Goal: Task Accomplishment & Management: Manage account settings

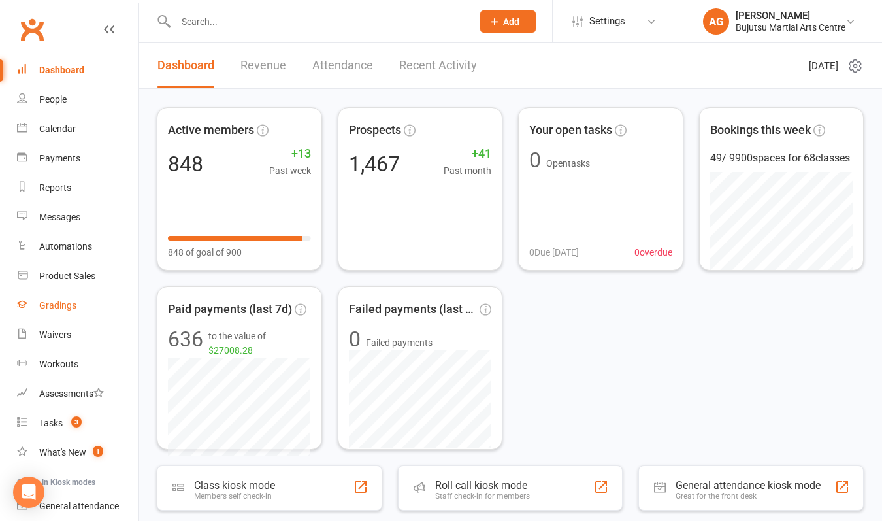
click at [52, 304] on div "Gradings" at bounding box center [57, 305] width 37 height 10
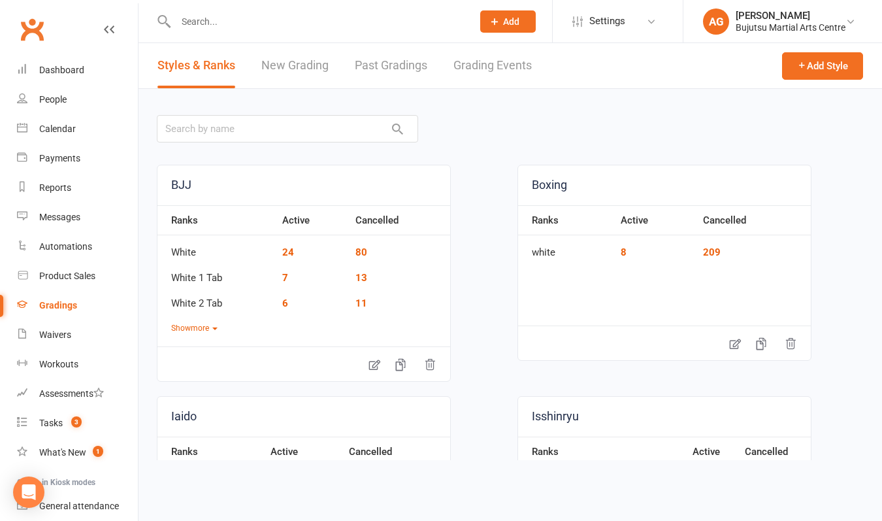
click at [484, 67] on link "Grading Events" at bounding box center [492, 65] width 78 height 45
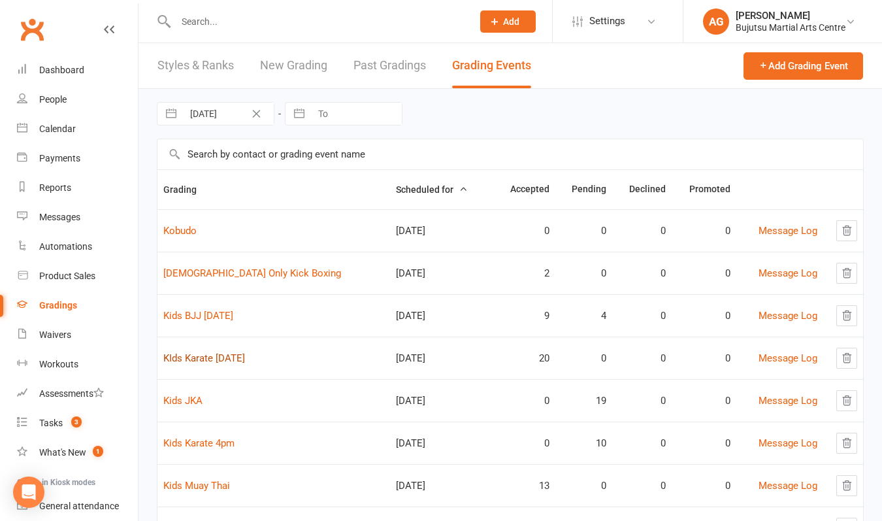
click at [223, 359] on link "KIds Karate [DATE]" at bounding box center [204, 358] width 82 height 12
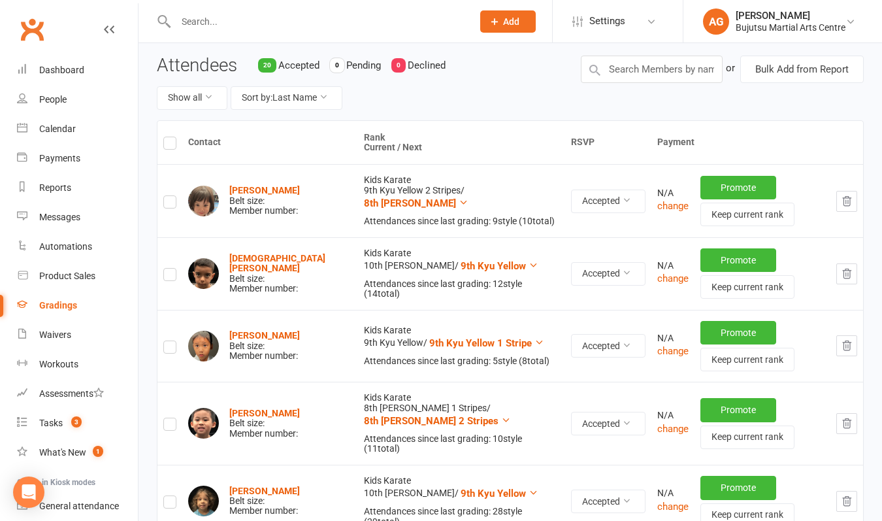
scroll to position [108, 0]
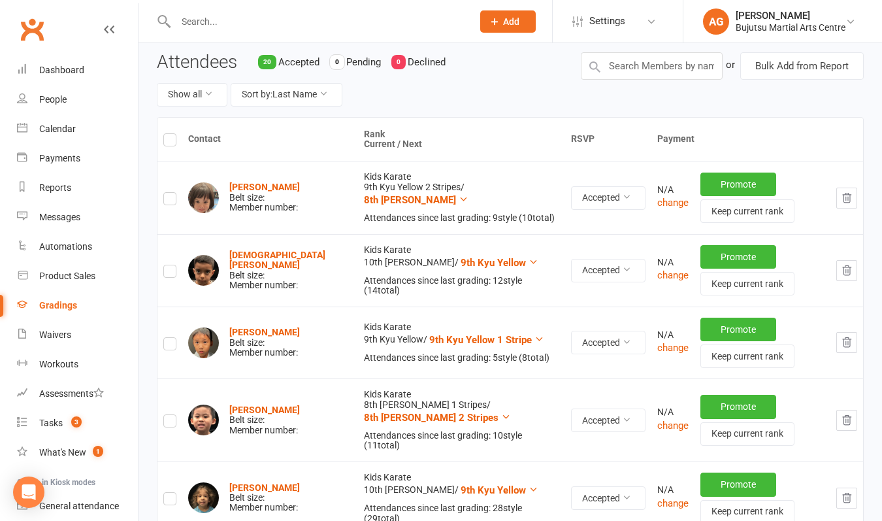
click at [169, 273] on label at bounding box center [169, 273] width 13 height 0
click at [169, 265] on input "checkbox" at bounding box center [169, 265] width 13 height 0
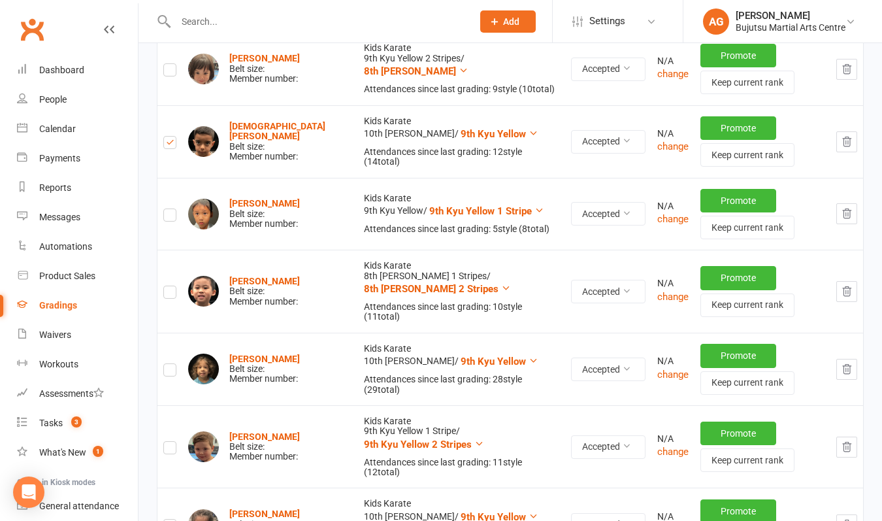
scroll to position [254, 0]
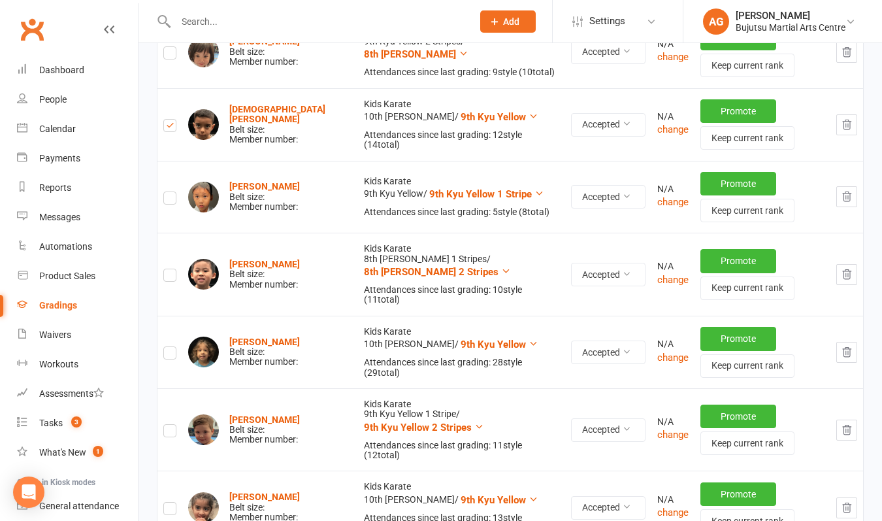
click at [170, 355] on label at bounding box center [169, 355] width 13 height 0
click at [170, 347] on input "checkbox" at bounding box center [169, 347] width 13 height 0
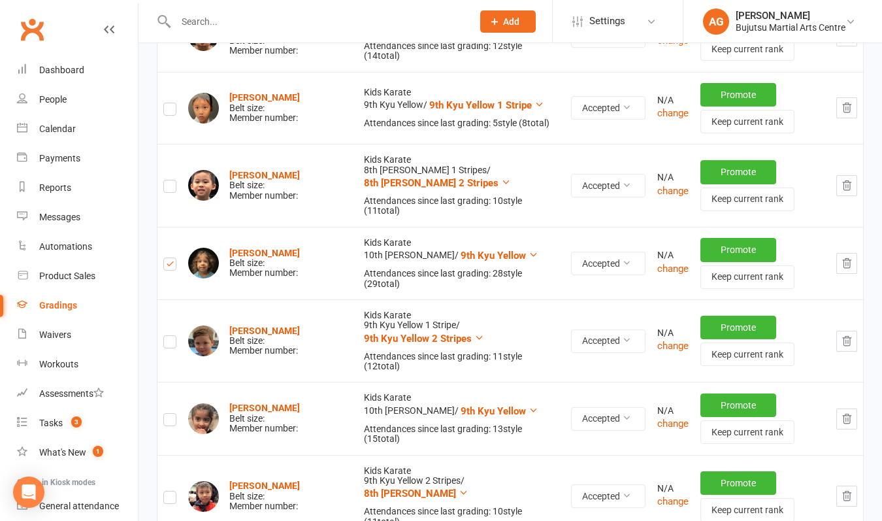
scroll to position [344, 0]
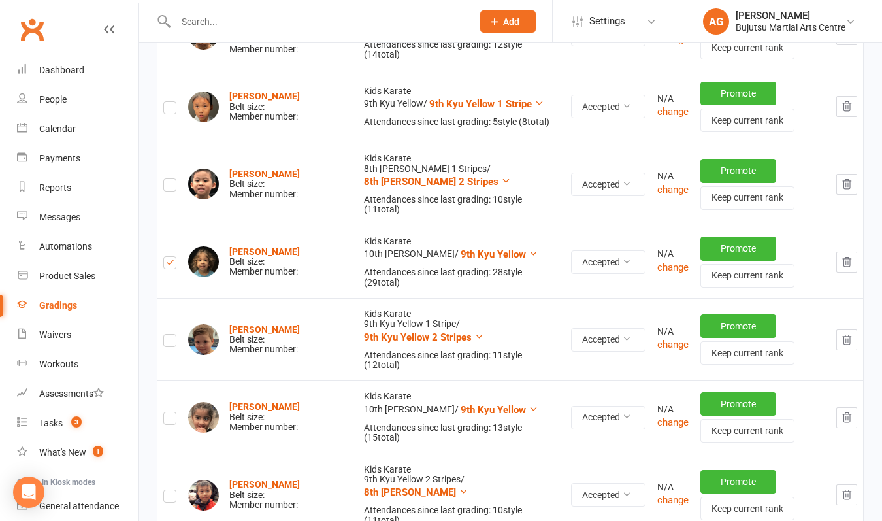
click at [170, 420] on label at bounding box center [169, 420] width 13 height 0
click at [170, 412] on input "checkbox" at bounding box center [169, 412] width 13 height 0
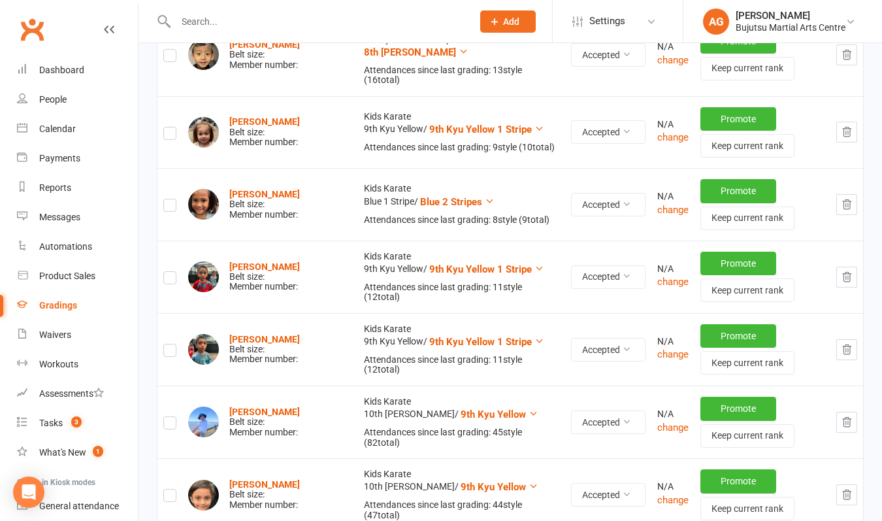
scroll to position [879, 0]
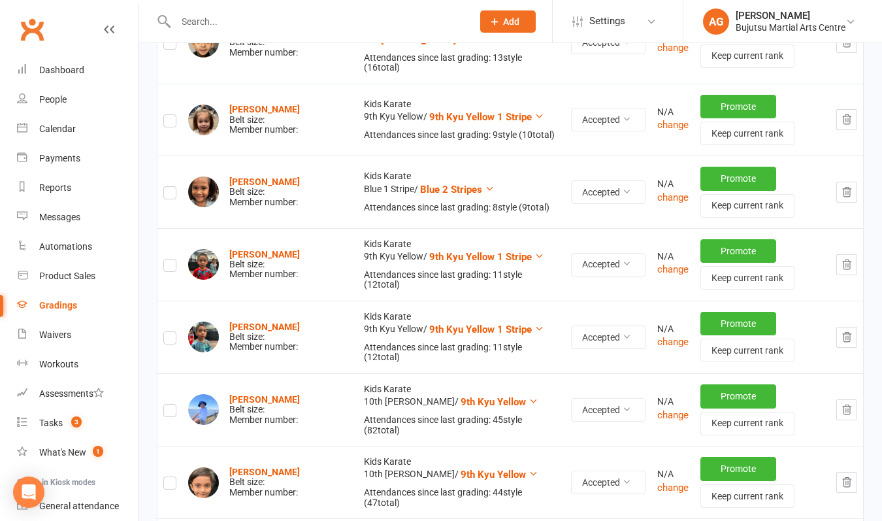
click at [170, 412] on label at bounding box center [169, 412] width 13 height 0
click at [170, 404] on input "checkbox" at bounding box center [169, 404] width 13 height 0
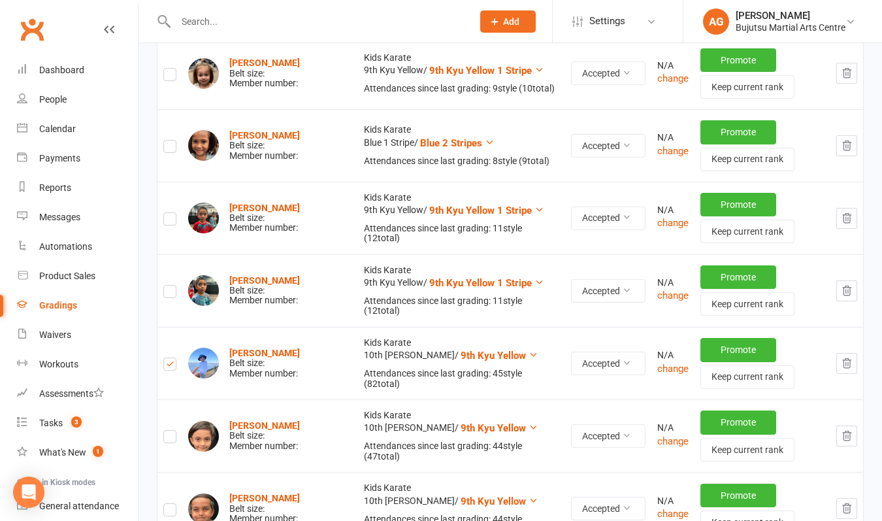
scroll to position [928, 0]
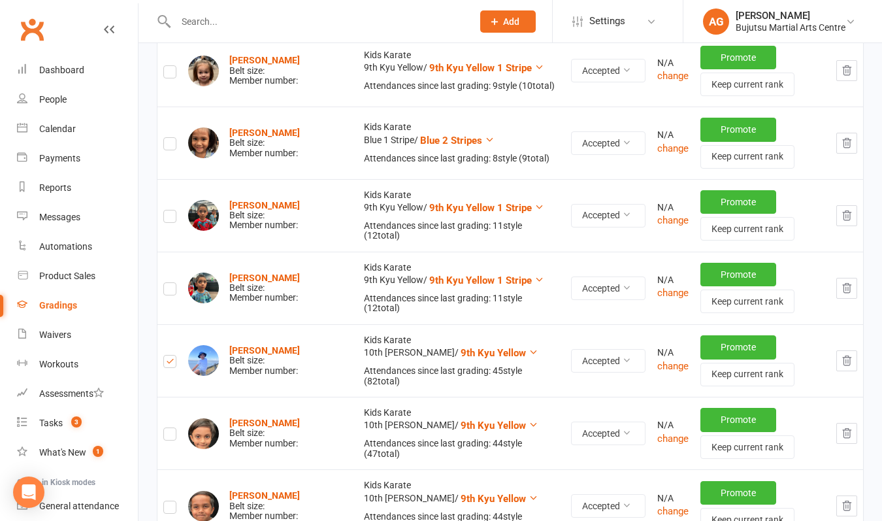
click at [170, 436] on label at bounding box center [169, 436] width 13 height 0
click at [170, 428] on input "checkbox" at bounding box center [169, 428] width 13 height 0
click at [169, 509] on label at bounding box center [169, 509] width 13 height 0
click at [169, 501] on input "checkbox" at bounding box center [169, 501] width 13 height 0
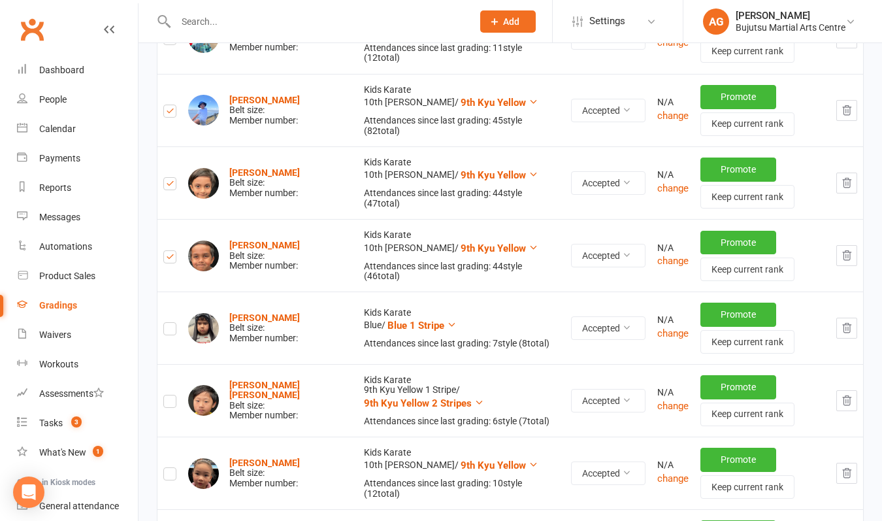
scroll to position [1188, 0]
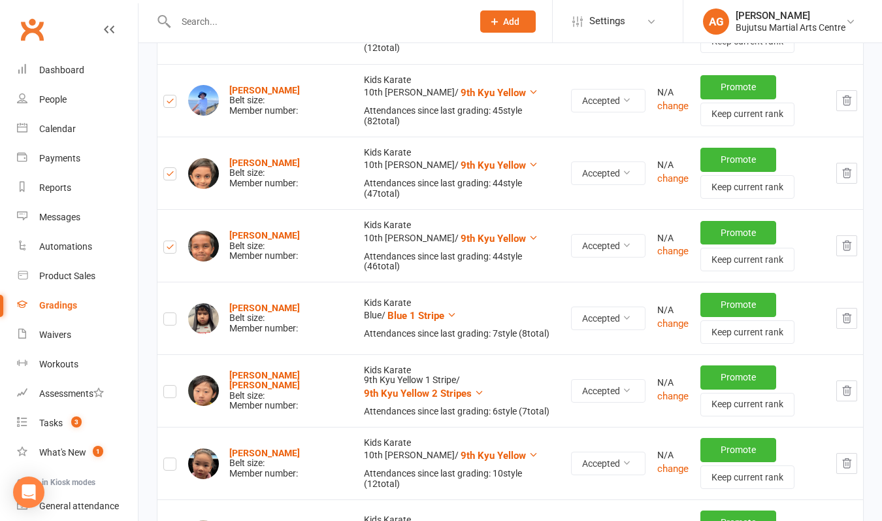
click at [169, 466] on label at bounding box center [169, 466] width 13 height 0
click at [169, 458] on input "checkbox" at bounding box center [169, 458] width 13 height 0
click at [170, 520] on input "checkbox" at bounding box center [169, 530] width 13 height 0
click at [171, 321] on label at bounding box center [169, 321] width 13 height 0
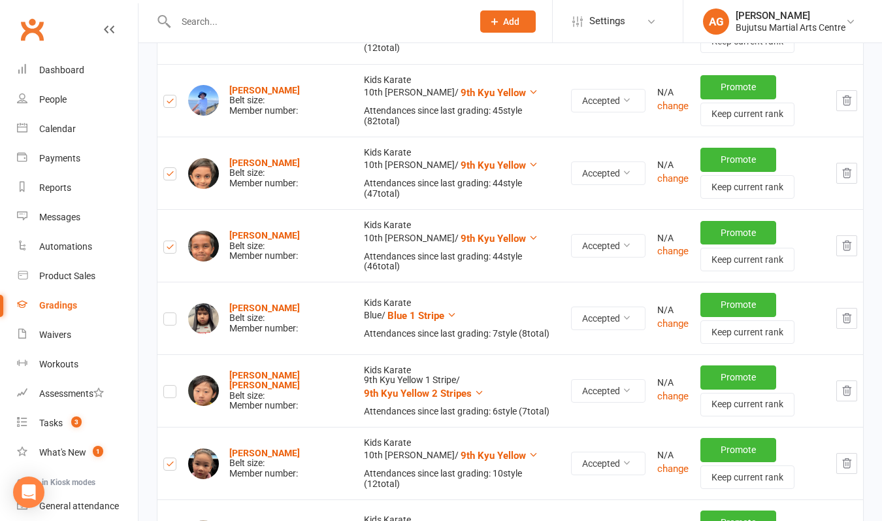
click at [171, 313] on input "checkbox" at bounding box center [169, 313] width 13 height 0
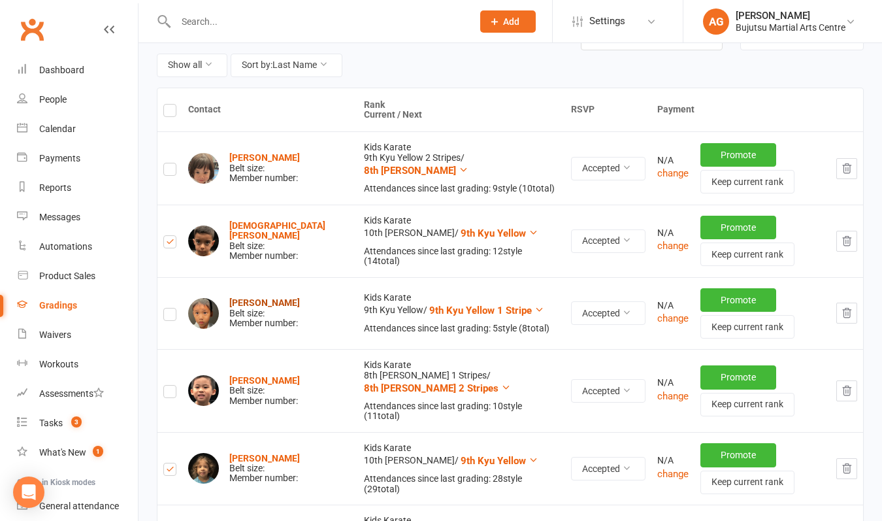
scroll to position [140, 0]
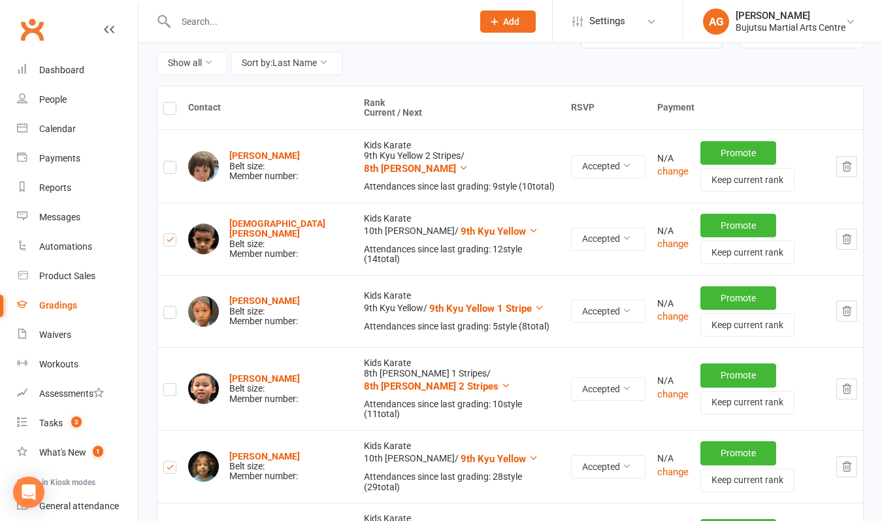
click at [170, 314] on label at bounding box center [169, 314] width 13 height 0
click at [170, 306] on input "checkbox" at bounding box center [169, 306] width 13 height 0
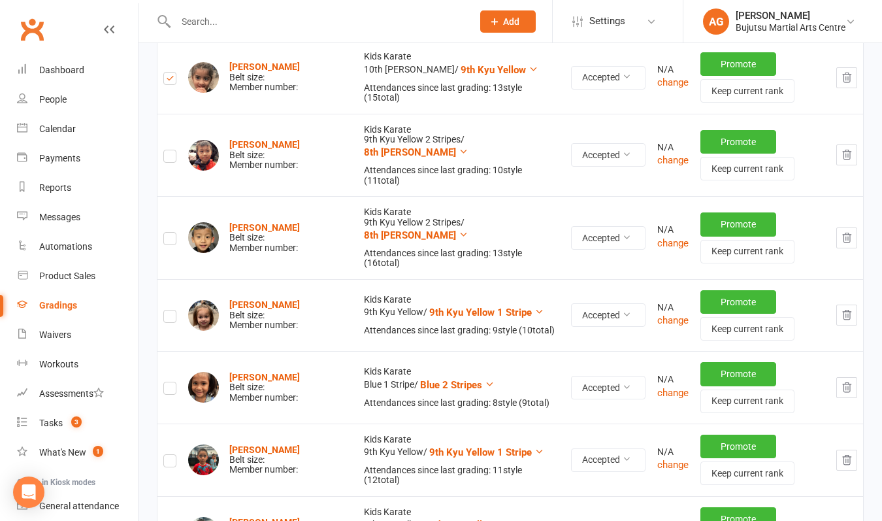
scroll to position [686, 0]
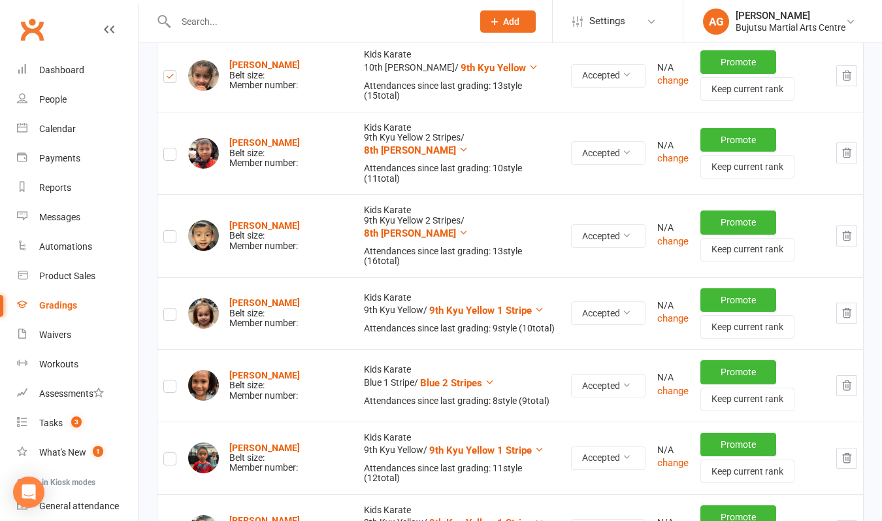
click at [169, 316] on label at bounding box center [169, 316] width 13 height 0
click at [169, 308] on input "checkbox" at bounding box center [169, 308] width 13 height 0
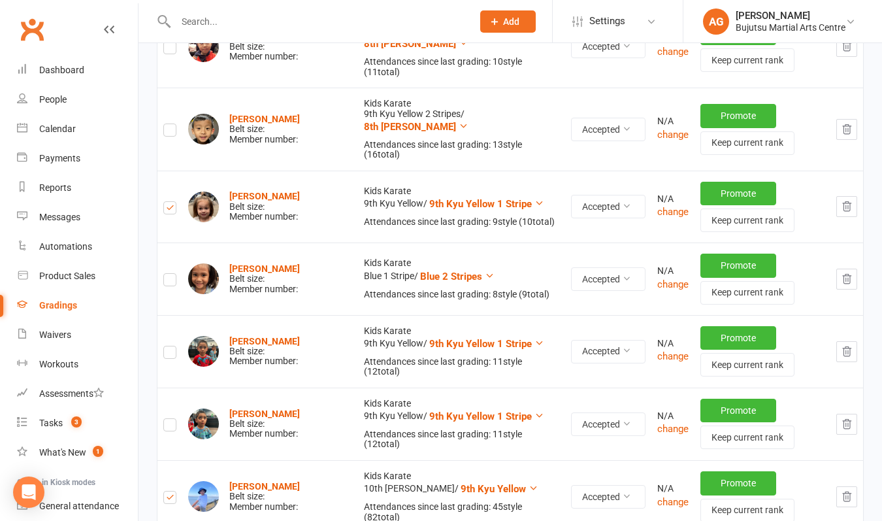
scroll to position [802, 0]
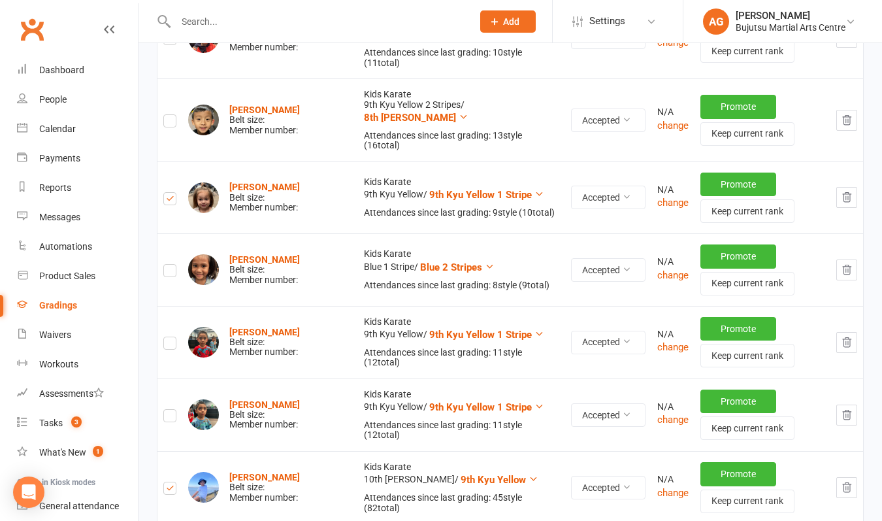
click at [169, 345] on label at bounding box center [169, 345] width 13 height 0
click at [169, 337] on input "checkbox" at bounding box center [169, 337] width 13 height 0
click at [172, 417] on label at bounding box center [169, 417] width 13 height 0
click at [172, 410] on input "checkbox" at bounding box center [169, 410] width 13 height 0
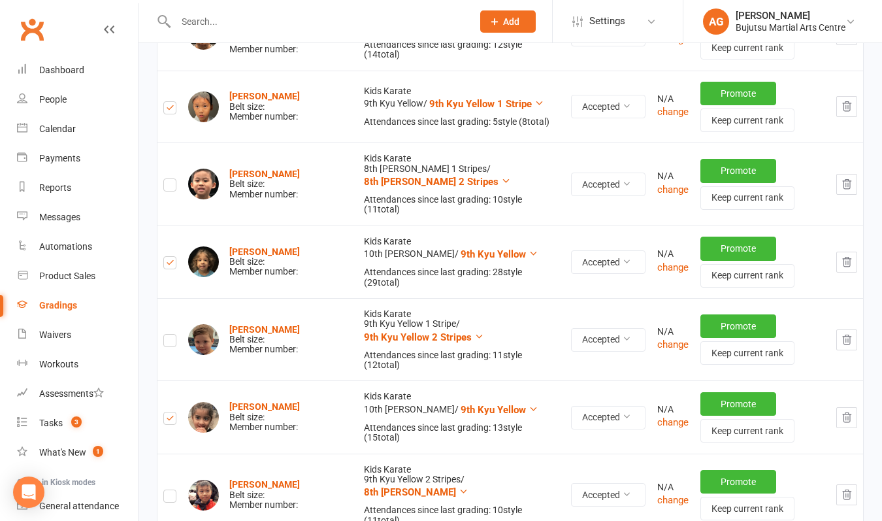
scroll to position [344, 0]
click at [171, 342] on label at bounding box center [169, 342] width 13 height 0
click at [171, 334] on input "checkbox" at bounding box center [169, 334] width 13 height 0
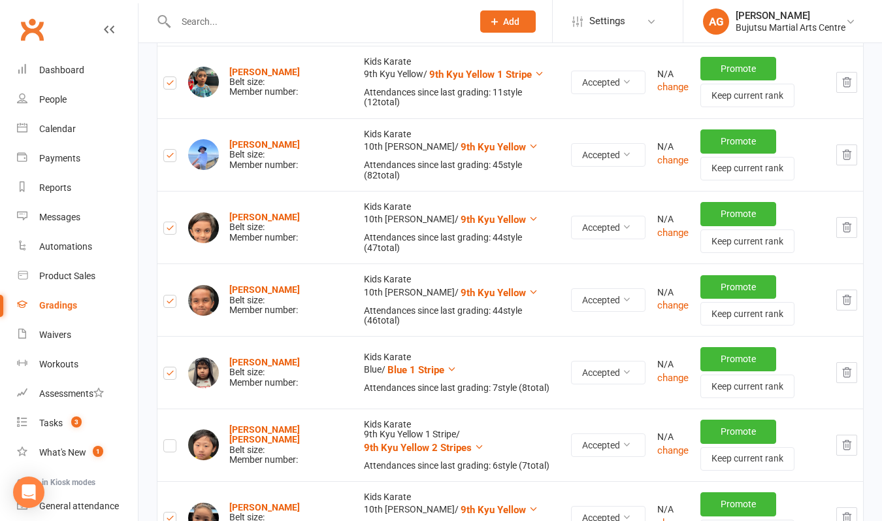
scroll to position [1135, 0]
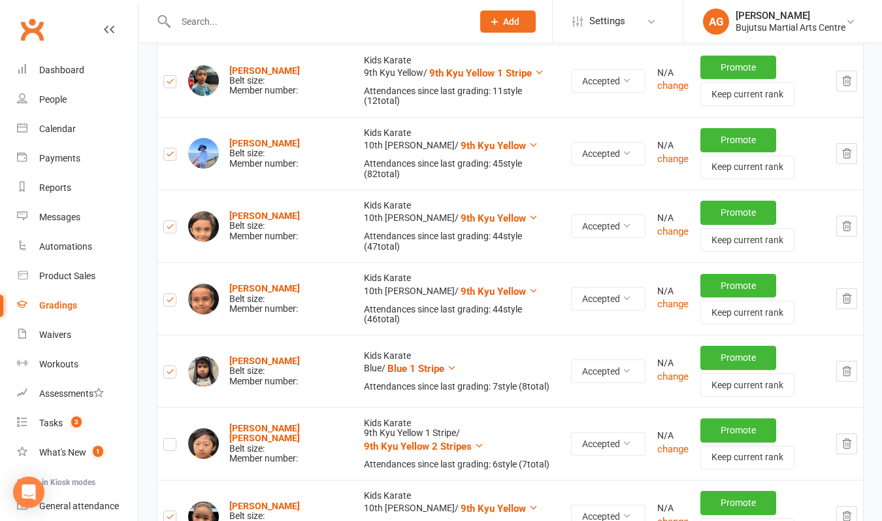
click at [169, 446] on label at bounding box center [169, 446] width 13 height 0
click at [169, 438] on input "checkbox" at bounding box center [169, 438] width 13 height 0
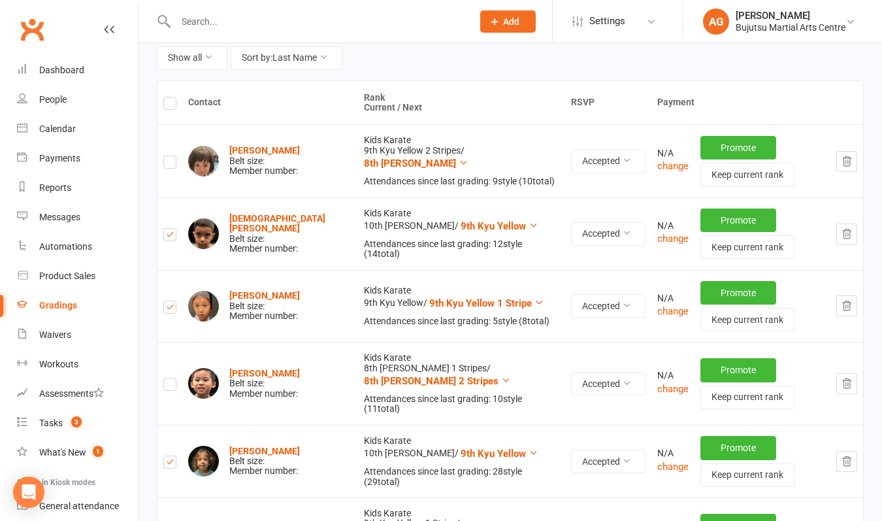
scroll to position [145, 0]
click at [174, 164] on label at bounding box center [169, 164] width 13 height 0
click at [174, 156] on input "checkbox" at bounding box center [169, 156] width 13 height 0
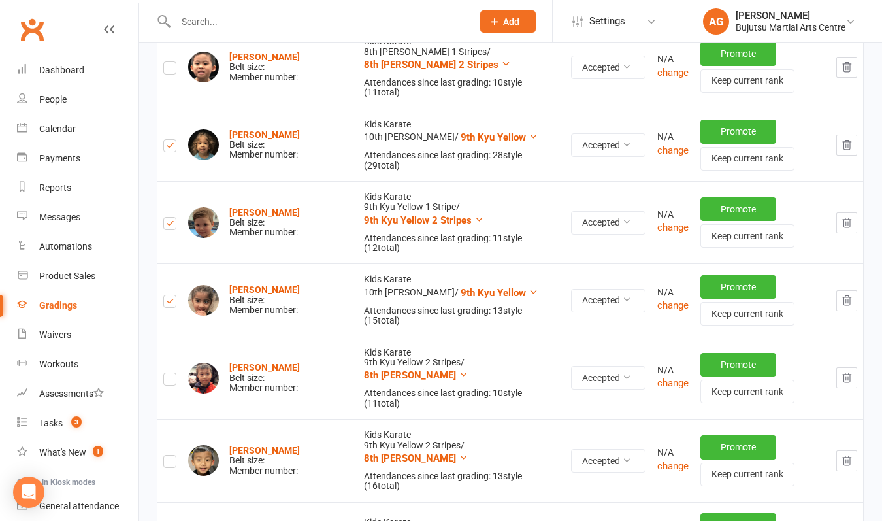
scroll to position [462, 0]
click at [171, 380] on label at bounding box center [169, 380] width 13 height 0
click at [171, 372] on input "checkbox" at bounding box center [169, 372] width 13 height 0
click at [166, 463] on label at bounding box center [169, 463] width 13 height 0
click at [166, 455] on input "checkbox" at bounding box center [169, 455] width 13 height 0
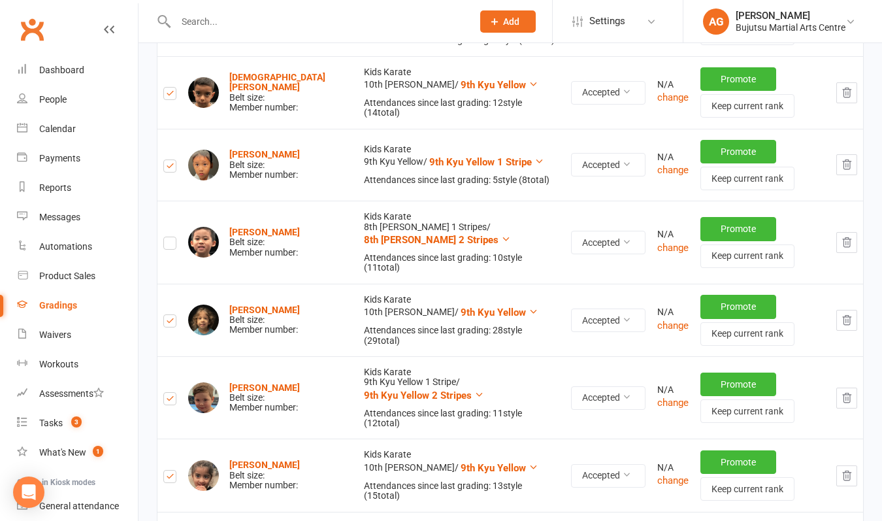
scroll to position [285, 0]
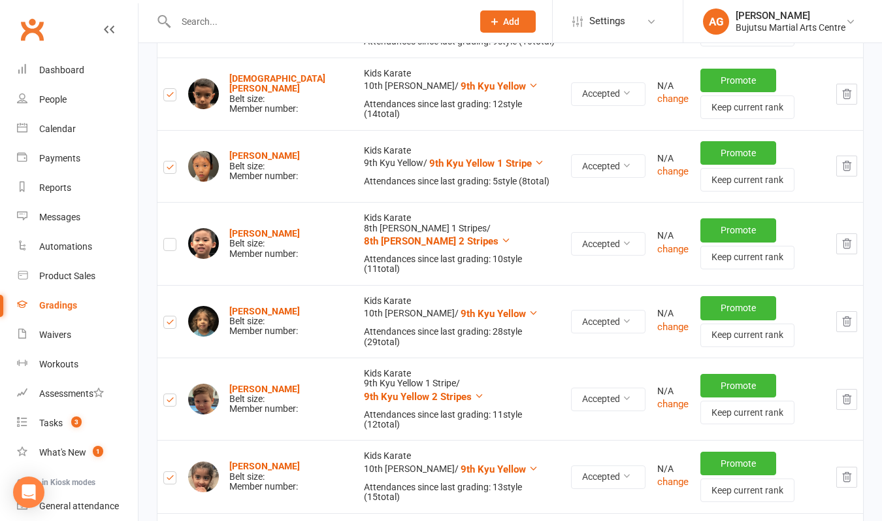
click at [170, 246] on label at bounding box center [169, 246] width 13 height 0
click at [170, 238] on input "checkbox" at bounding box center [169, 238] width 13 height 0
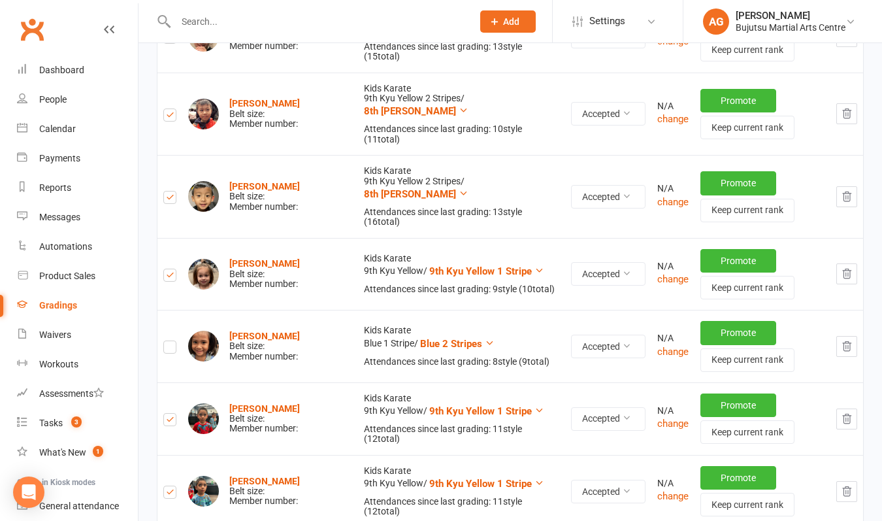
scroll to position [728, 0]
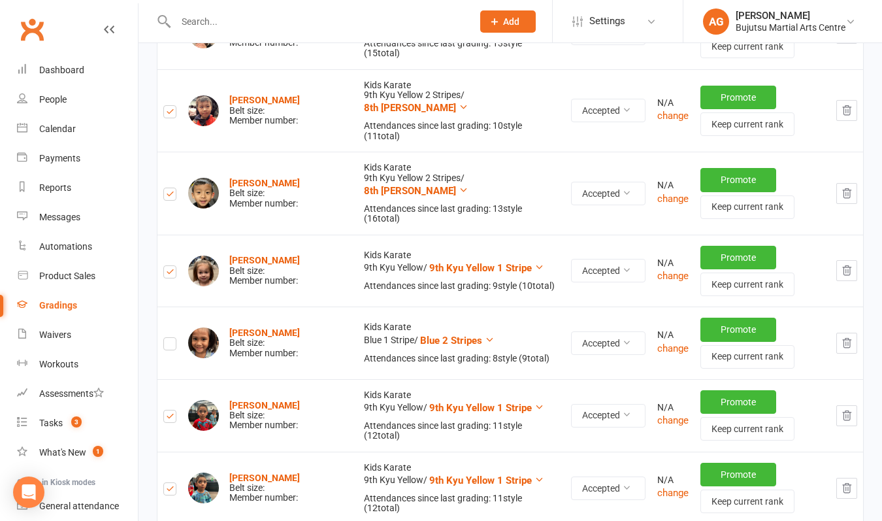
click at [169, 346] on label at bounding box center [169, 346] width 13 height 0
click at [169, 338] on input "checkbox" at bounding box center [169, 338] width 13 height 0
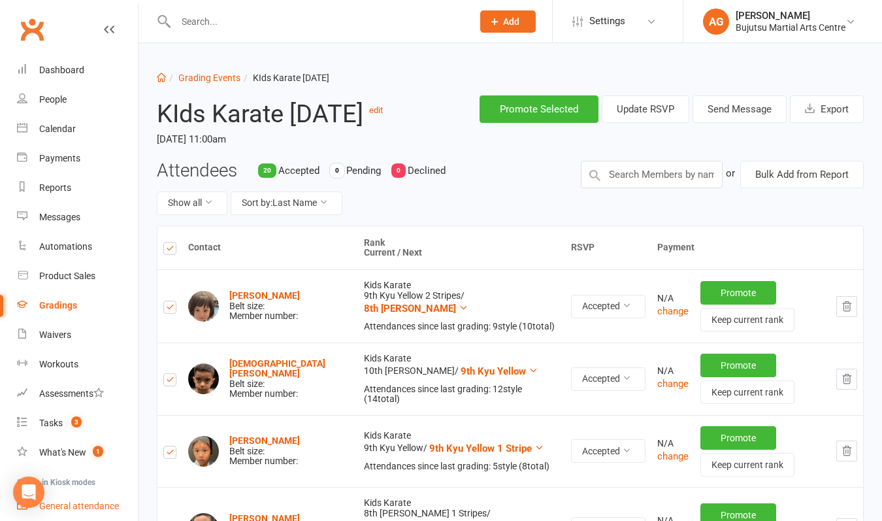
scroll to position [0, 0]
click at [63, 71] on div "Dashboard" at bounding box center [61, 70] width 45 height 10
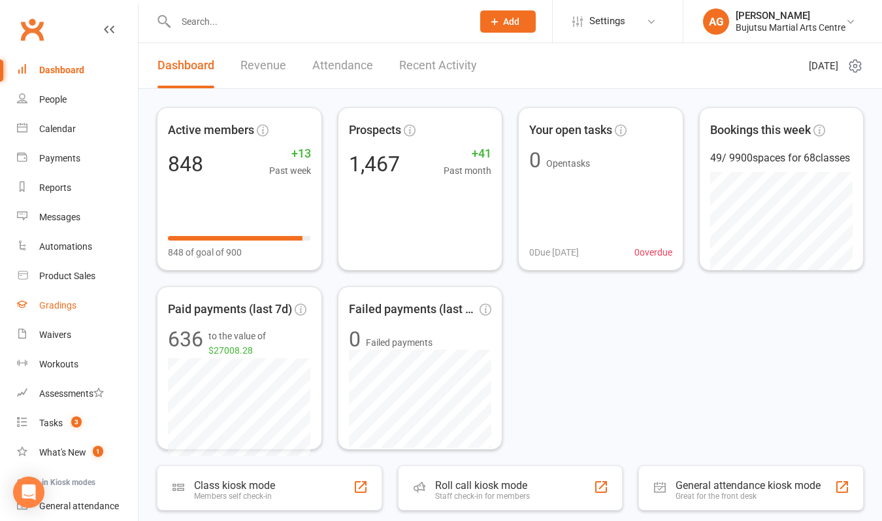
click at [60, 303] on div "Gradings" at bounding box center [57, 305] width 37 height 10
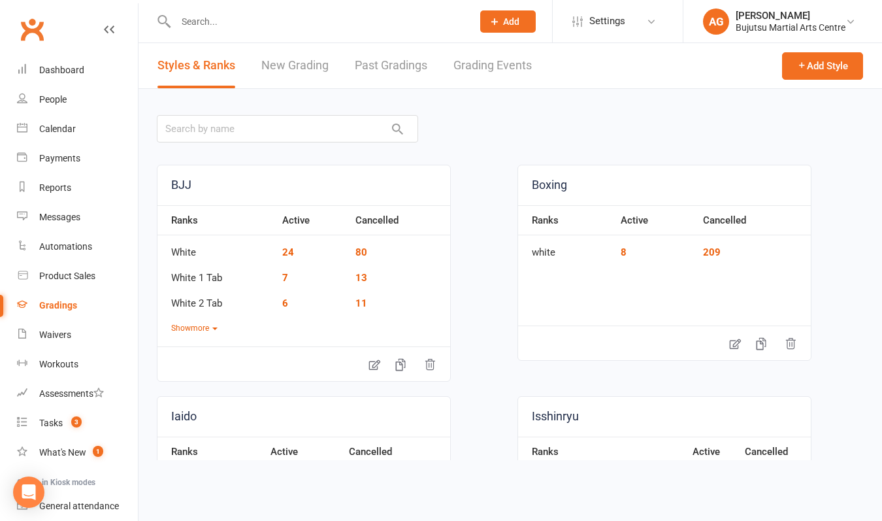
click at [483, 66] on link "Grading Events" at bounding box center [492, 65] width 78 height 45
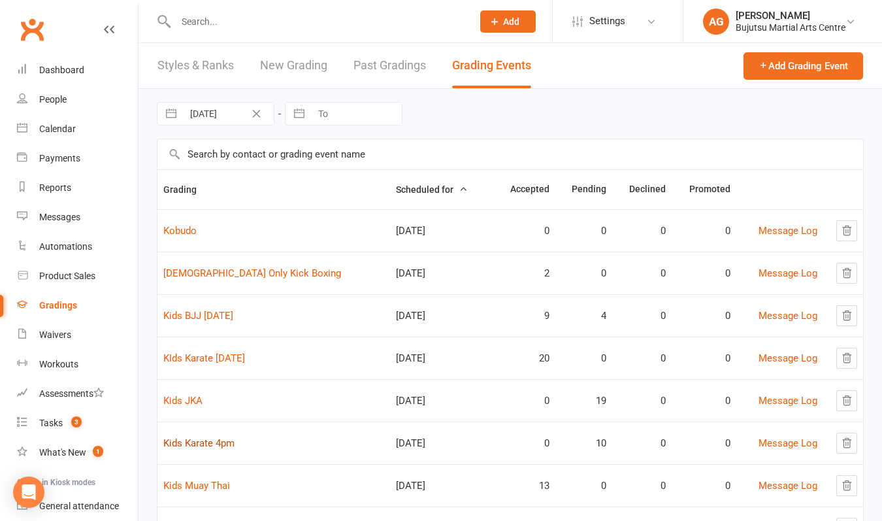
click at [190, 443] on link "Kids Karate 4pm" at bounding box center [198, 443] width 71 height 12
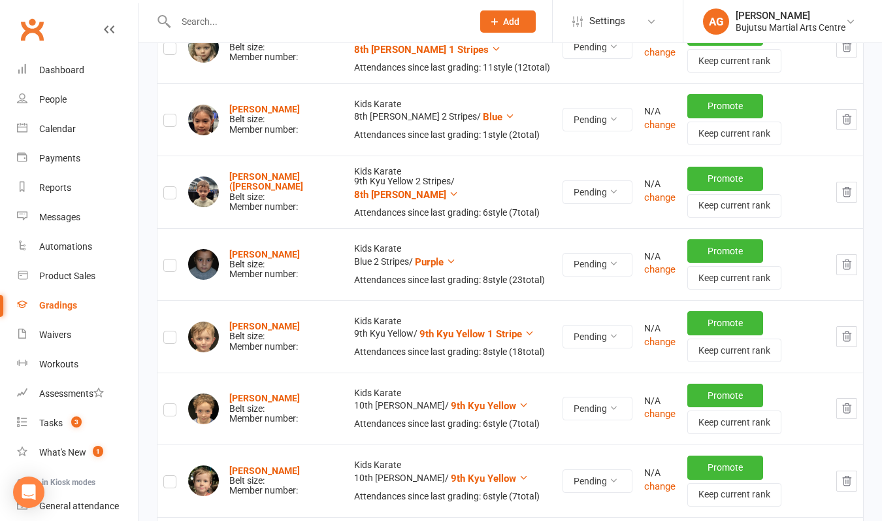
scroll to position [394, 0]
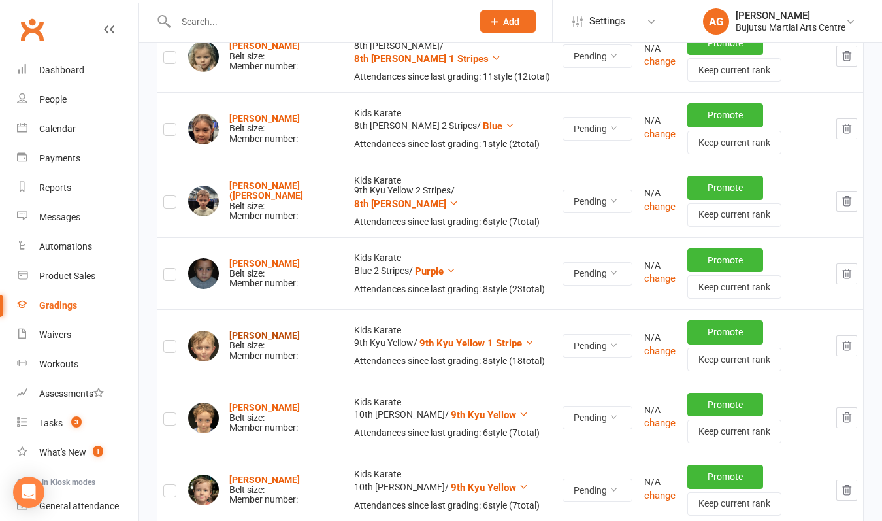
click at [250, 331] on strong "[PERSON_NAME]" at bounding box center [264, 335] width 71 height 10
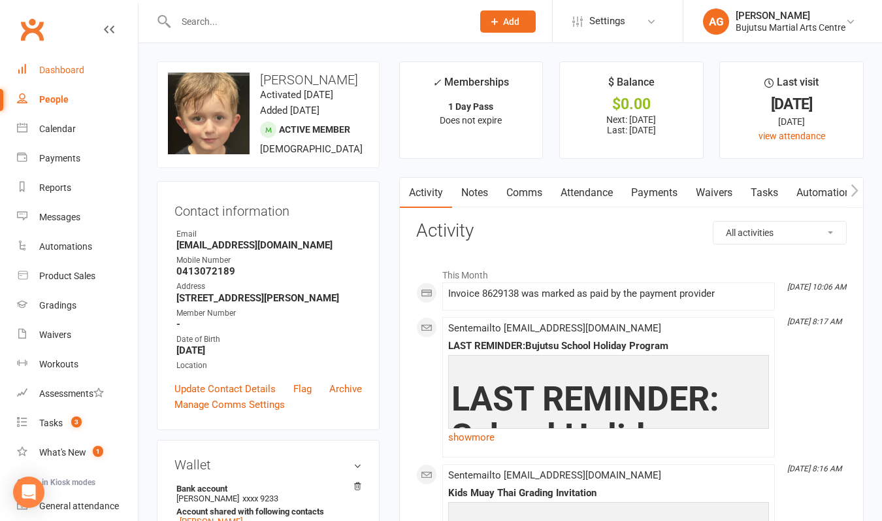
click at [47, 69] on div "Dashboard" at bounding box center [61, 70] width 45 height 10
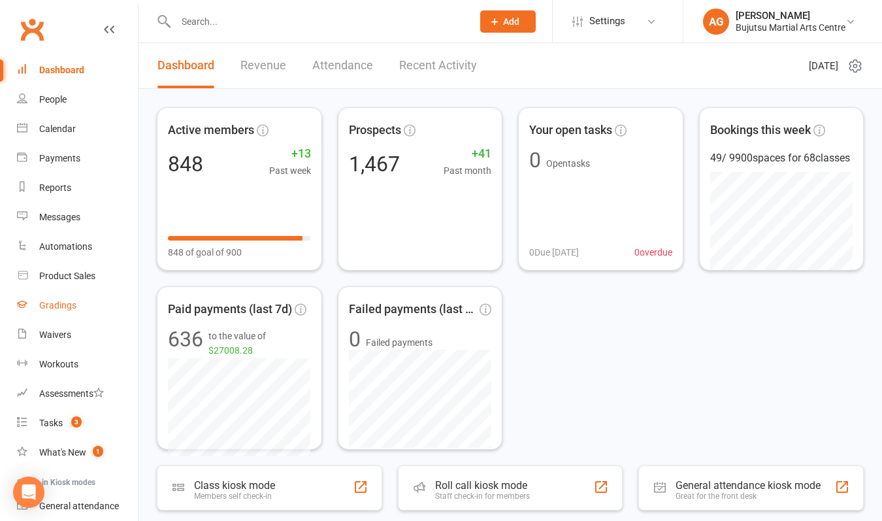
click at [57, 308] on div "Gradings" at bounding box center [57, 305] width 37 height 10
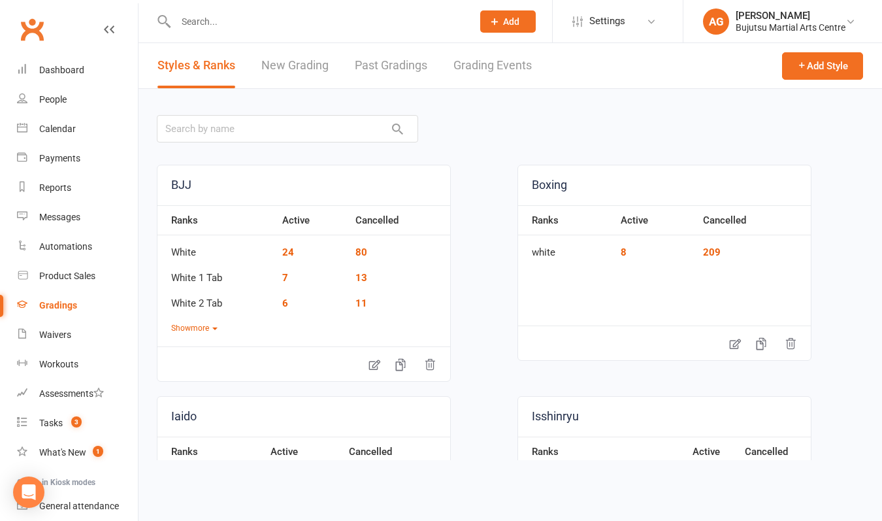
click at [496, 69] on link "Grading Events" at bounding box center [492, 65] width 78 height 45
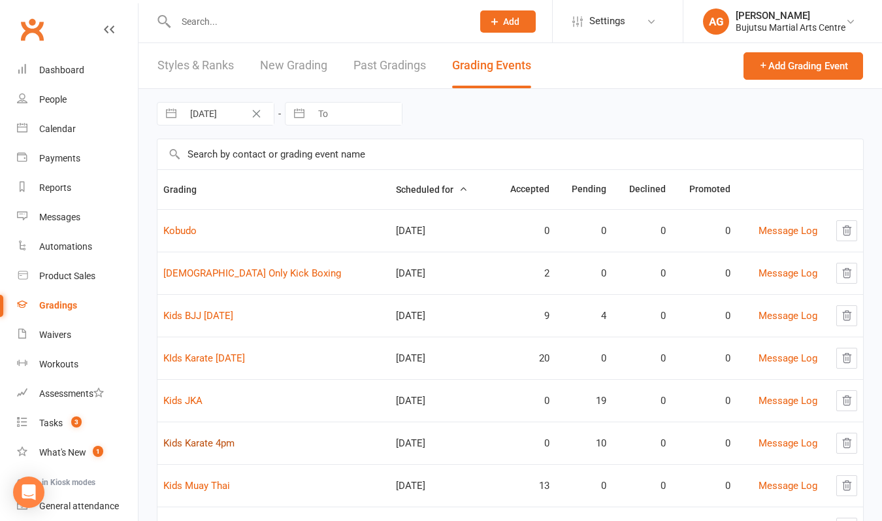
click at [207, 442] on link "Kids Karate 4pm" at bounding box center [198, 443] width 71 height 12
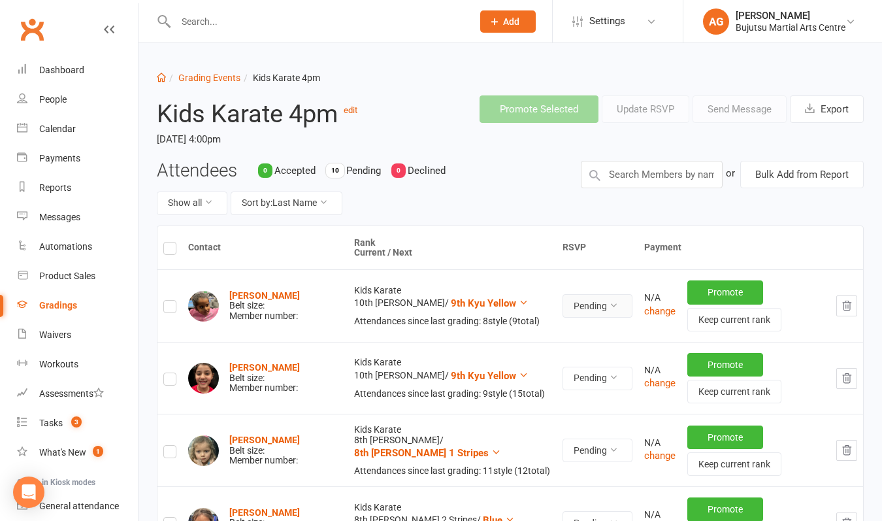
click at [562, 304] on button "Pending" at bounding box center [597, 306] width 70 height 24
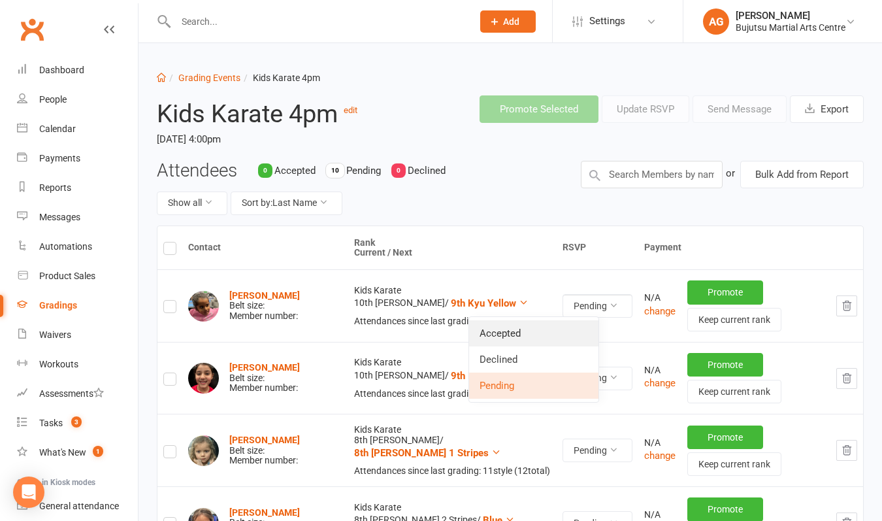
click at [536, 330] on link "Accepted" at bounding box center [533, 333] width 129 height 26
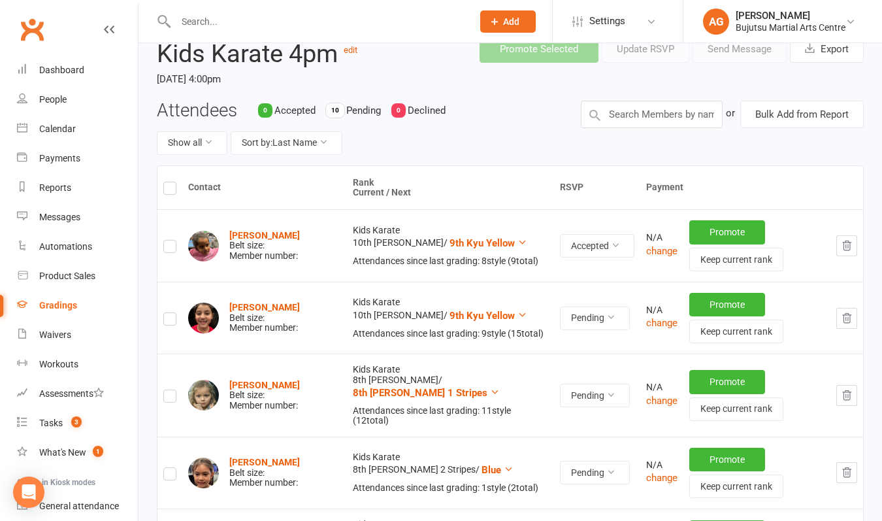
scroll to position [74, 0]
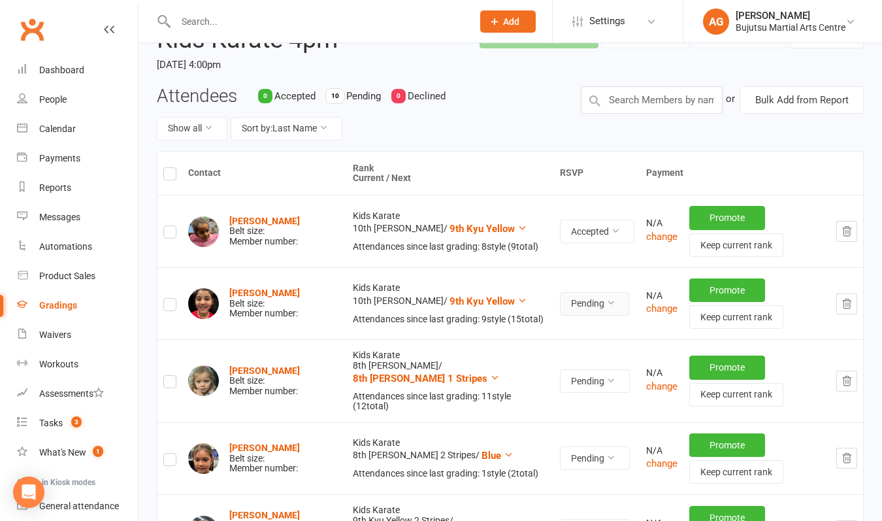
click at [560, 303] on button "Pending" at bounding box center [595, 304] width 70 height 24
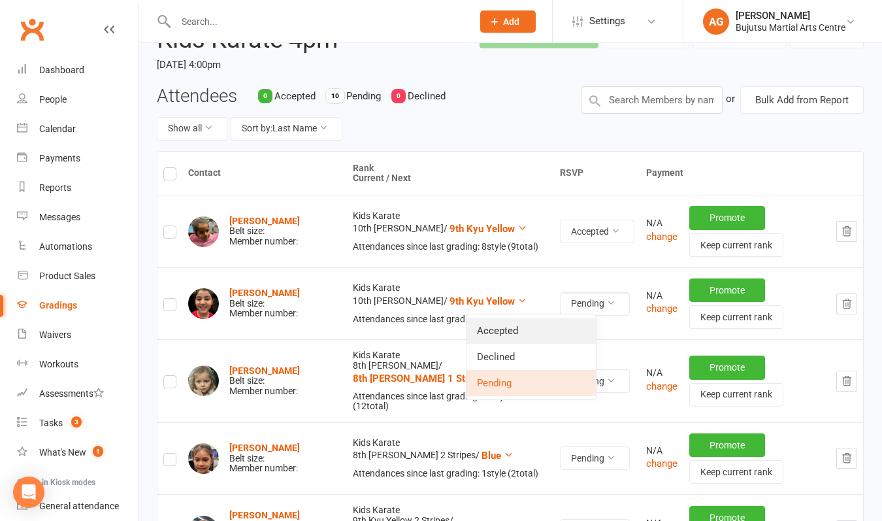
click at [537, 328] on link "Accepted" at bounding box center [530, 330] width 129 height 26
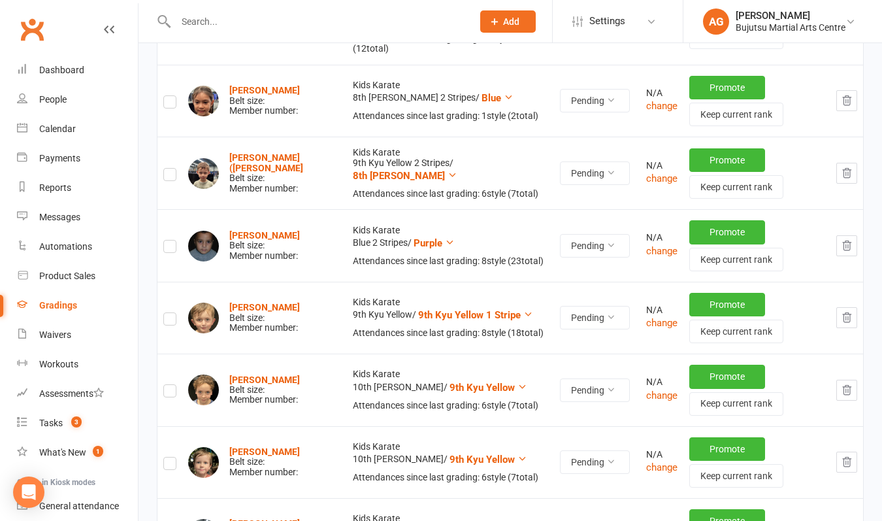
scroll to position [455, 0]
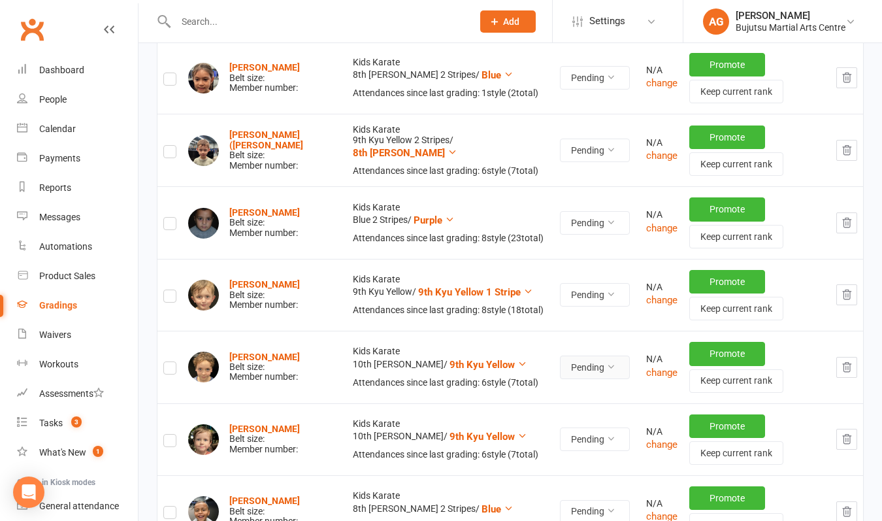
click at [560, 355] on button "Pending" at bounding box center [595, 367] width 70 height 24
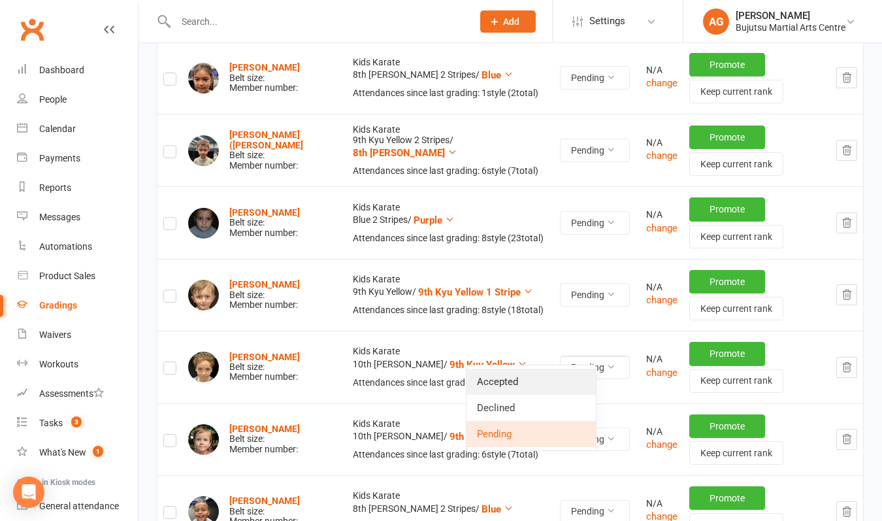
click at [536, 380] on link "Accepted" at bounding box center [530, 381] width 129 height 26
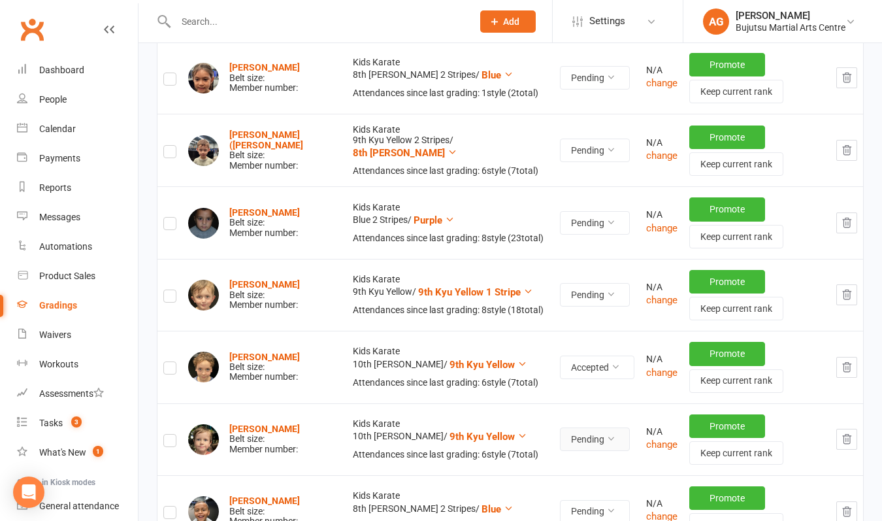
click at [560, 427] on button "Pending" at bounding box center [595, 439] width 70 height 24
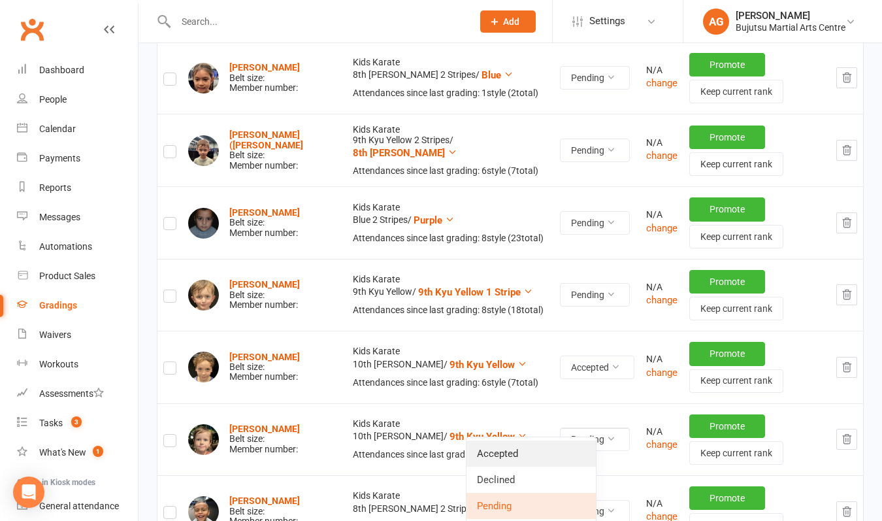
click at [534, 451] on link "Accepted" at bounding box center [530, 453] width 129 height 26
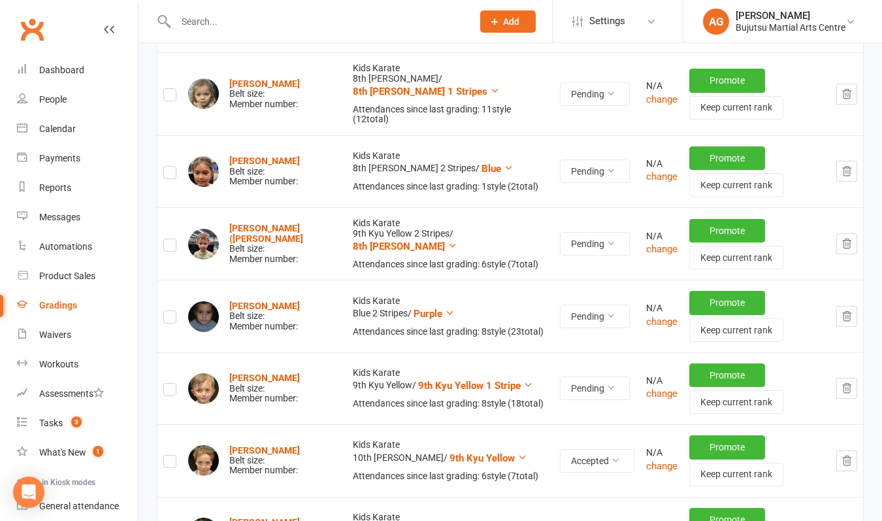
scroll to position [370, 0]
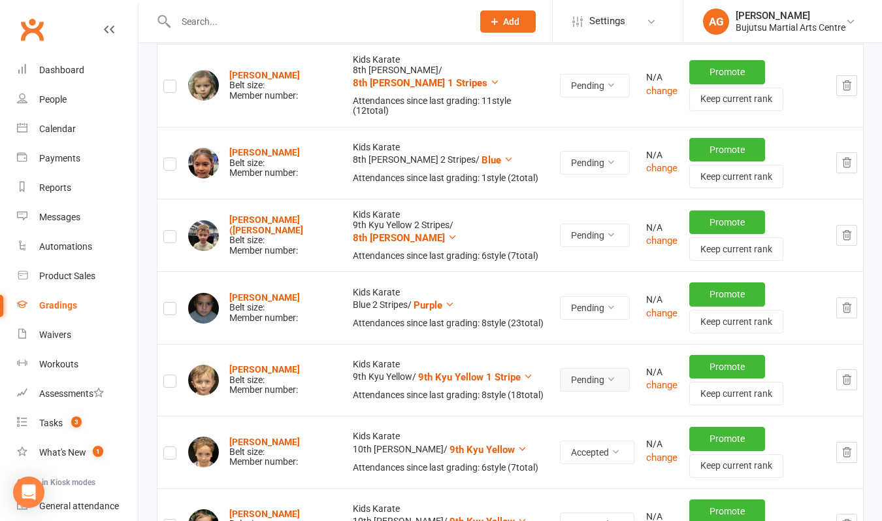
click at [561, 368] on button "Pending" at bounding box center [595, 380] width 70 height 24
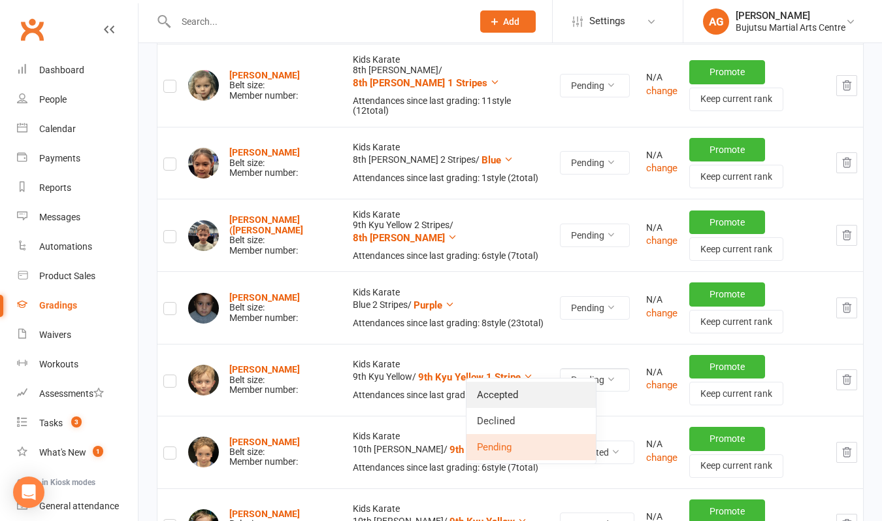
click at [539, 389] on link "Accepted" at bounding box center [530, 394] width 129 height 26
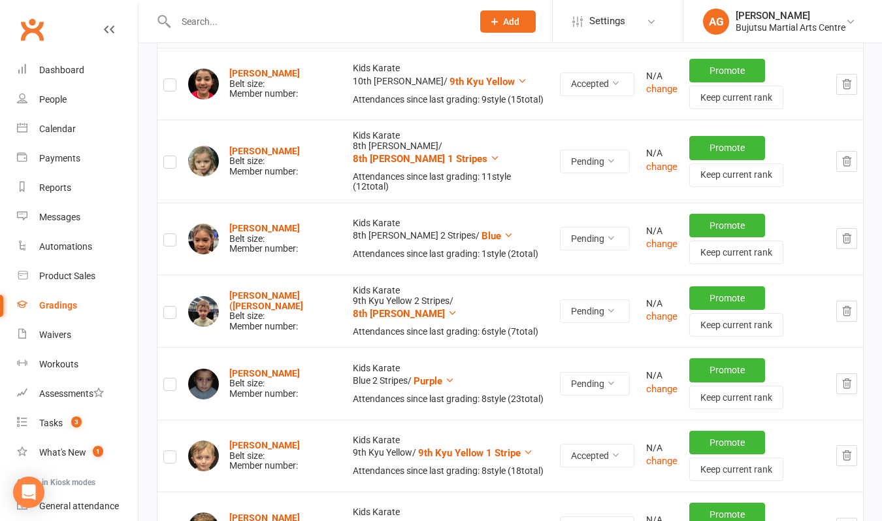
scroll to position [276, 0]
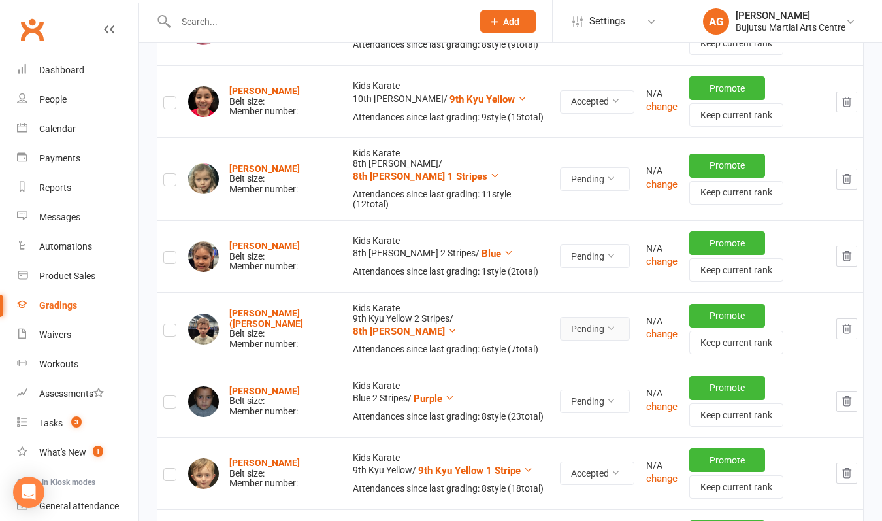
click at [560, 317] on button "Pending" at bounding box center [595, 329] width 70 height 24
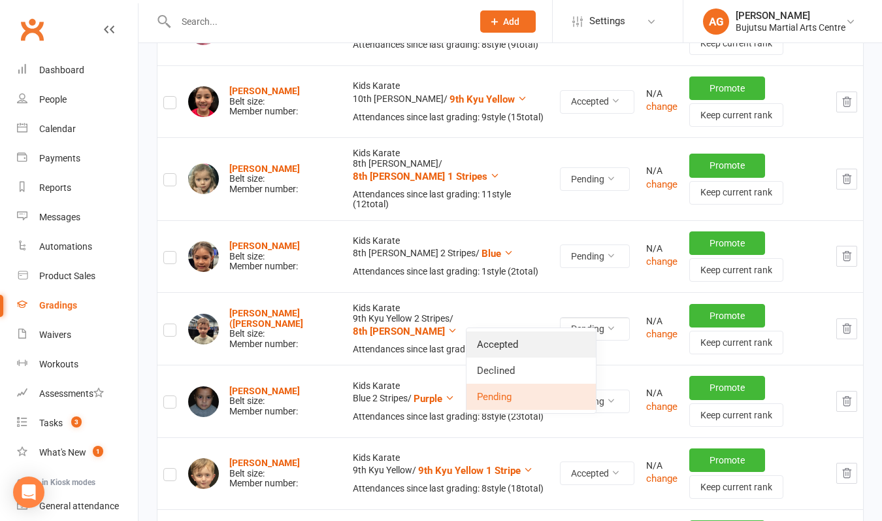
click at [535, 342] on link "Accepted" at bounding box center [530, 344] width 129 height 26
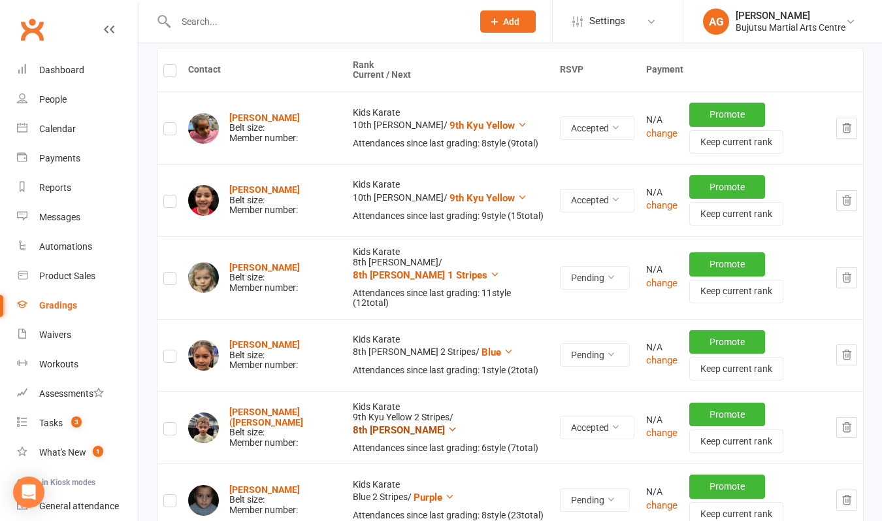
scroll to position [174, 0]
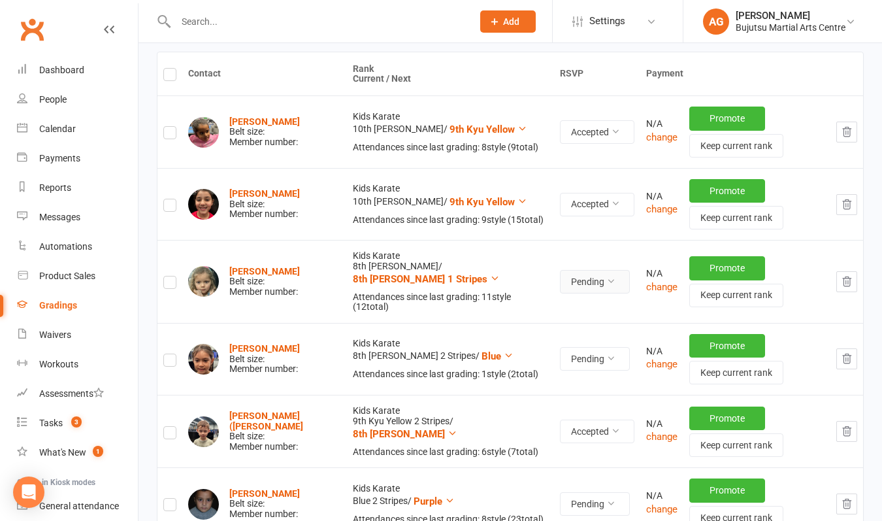
click at [560, 276] on button "Pending" at bounding box center [595, 282] width 70 height 24
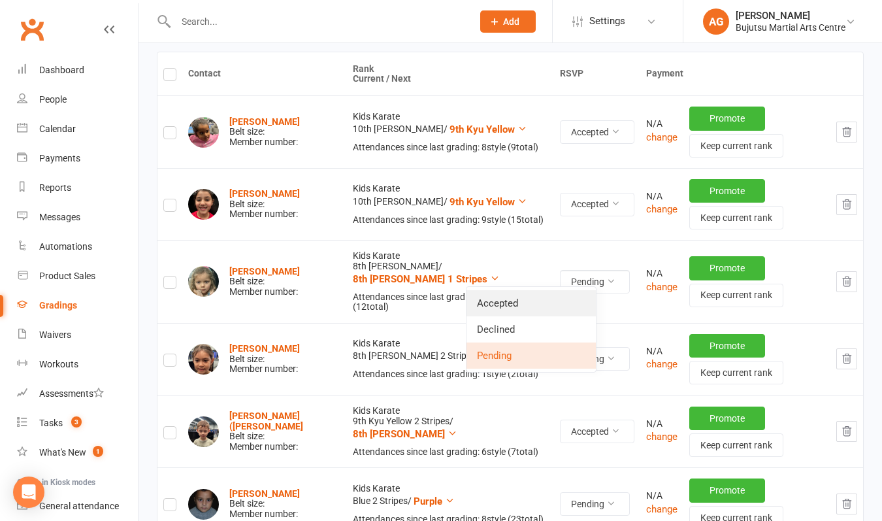
click at [539, 300] on link "Accepted" at bounding box center [530, 303] width 129 height 26
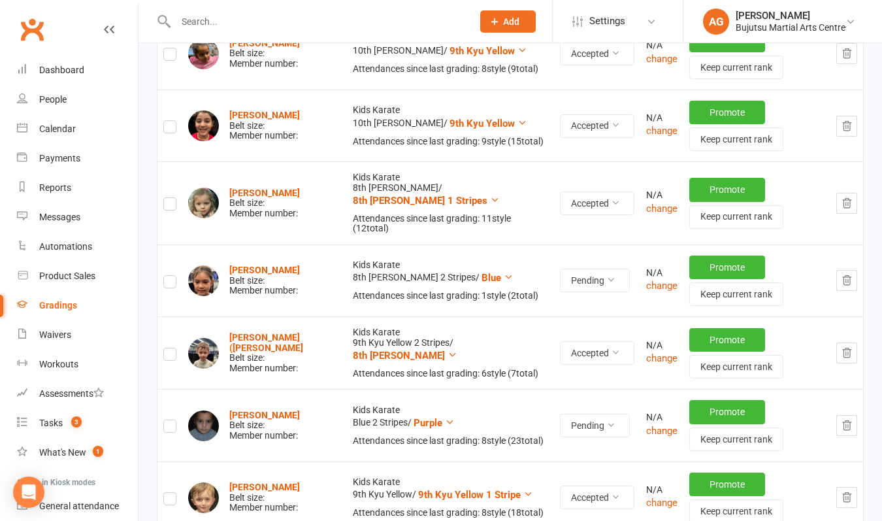
scroll to position [255, 0]
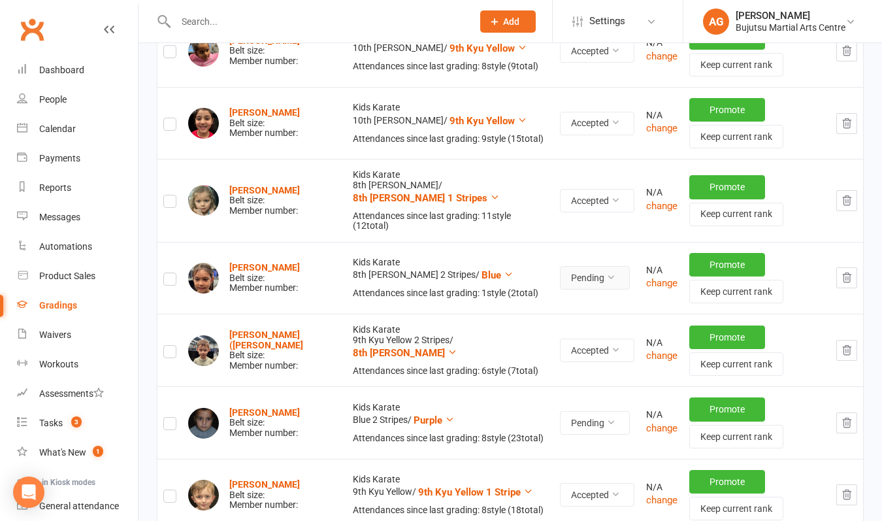
click at [560, 266] on button "Pending" at bounding box center [595, 278] width 70 height 24
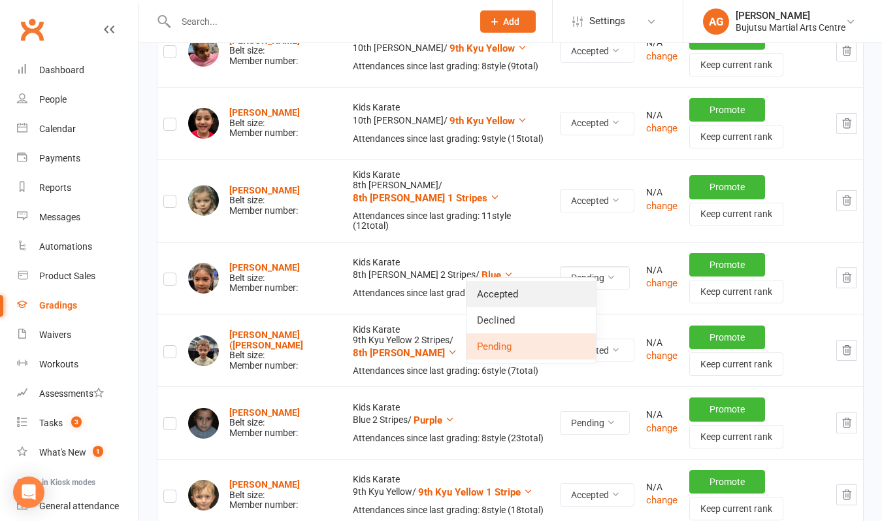
click at [532, 289] on link "Accepted" at bounding box center [530, 294] width 129 height 26
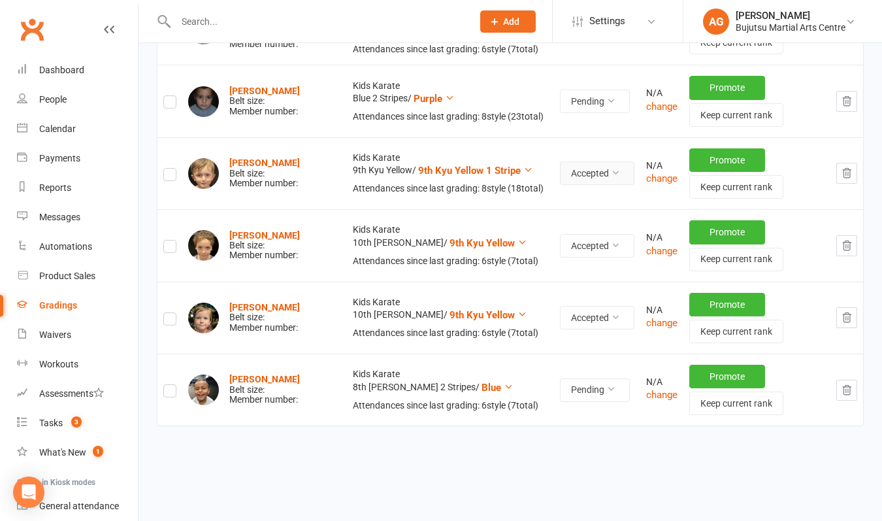
scroll to position [577, 0]
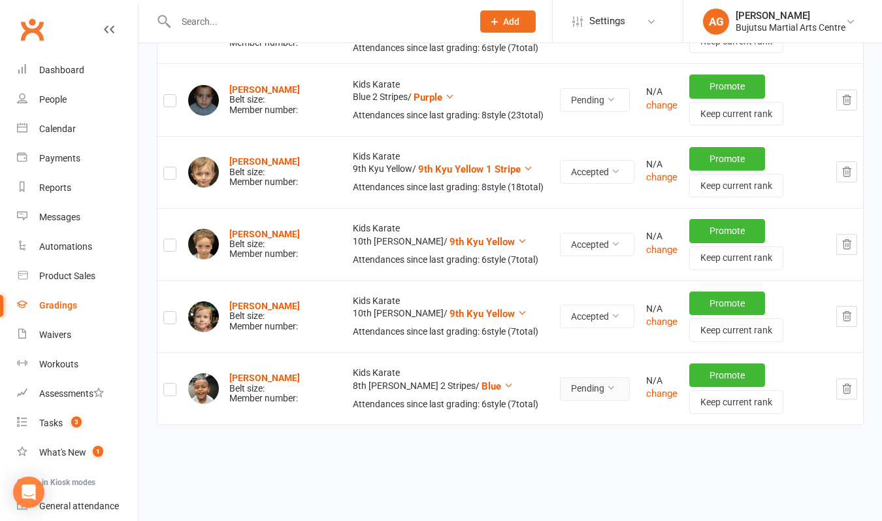
click at [560, 377] on button "Pending" at bounding box center [595, 389] width 70 height 24
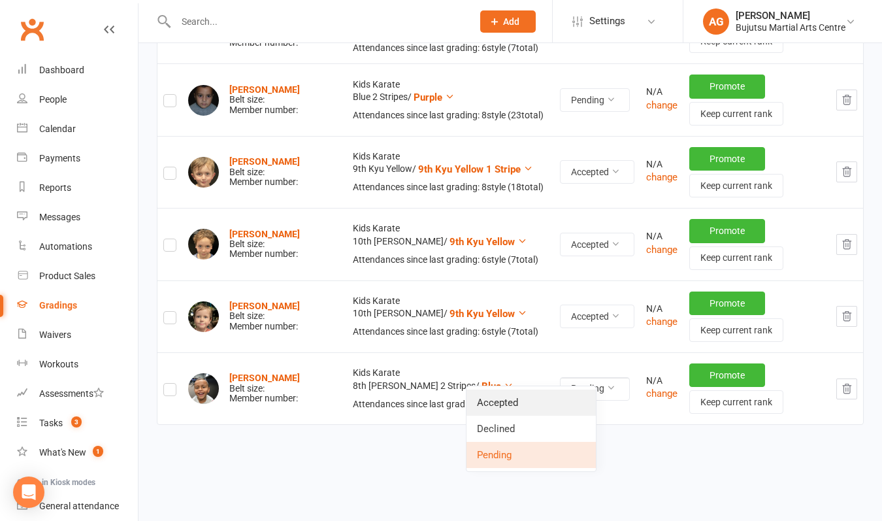
click at [528, 398] on link "Accepted" at bounding box center [530, 402] width 129 height 26
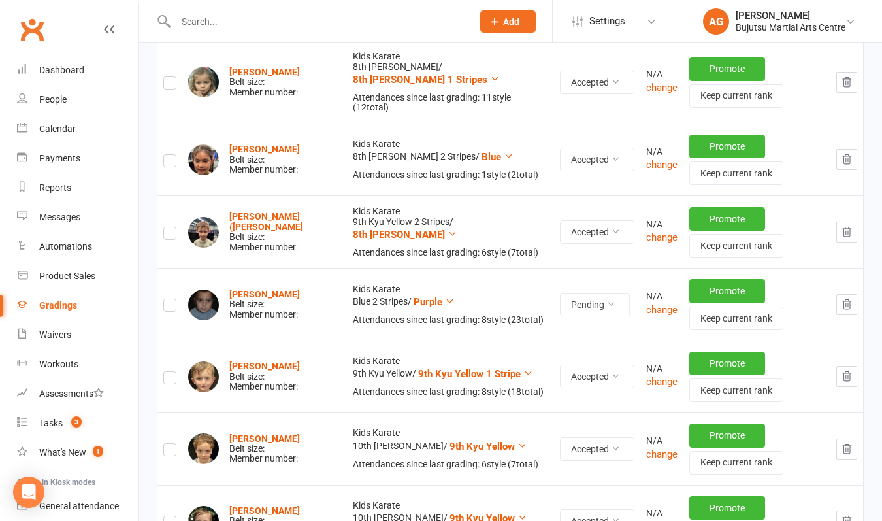
scroll to position [366, 0]
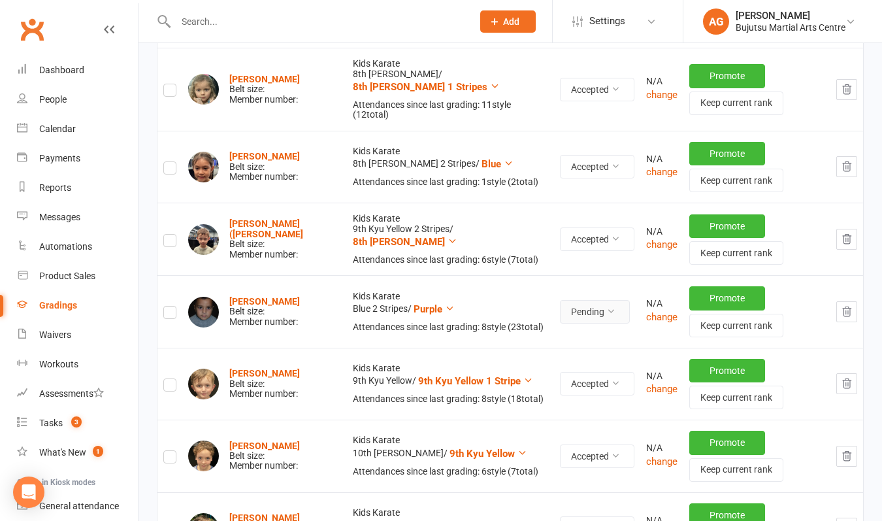
click at [562, 300] on button "Pending" at bounding box center [595, 312] width 70 height 24
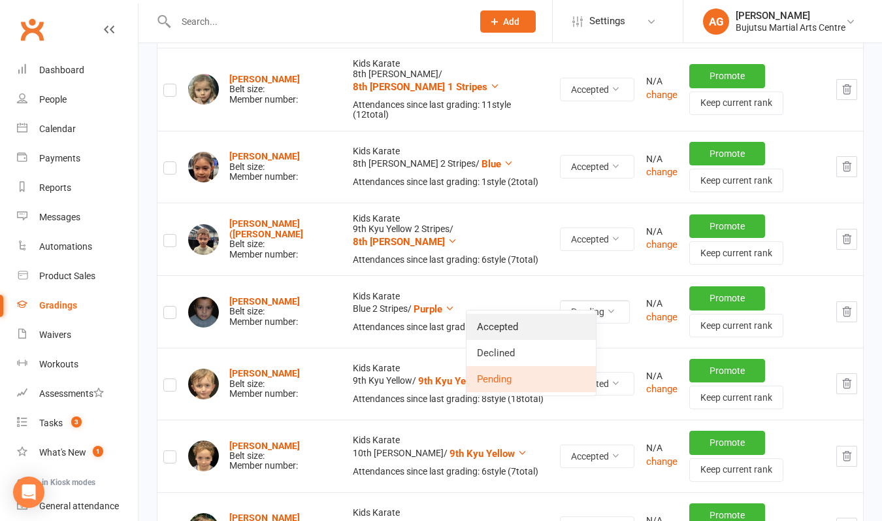
click at [534, 329] on link "Accepted" at bounding box center [530, 327] width 129 height 26
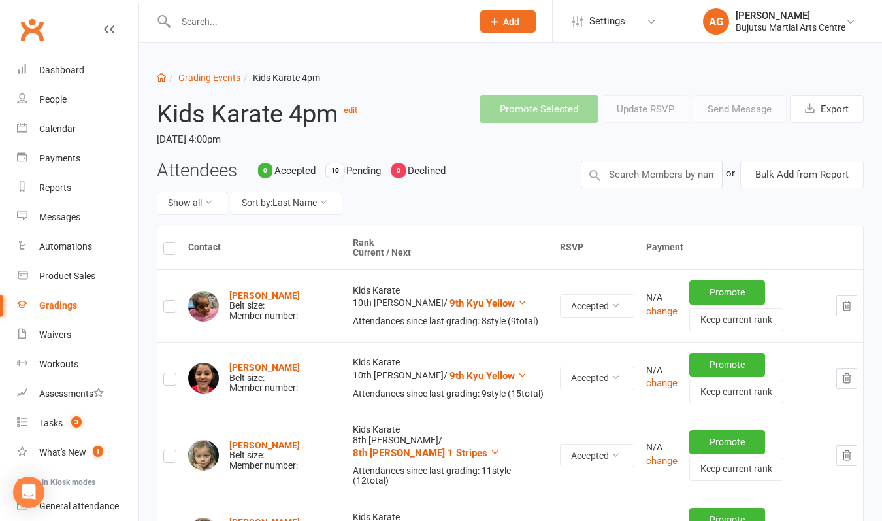
scroll to position [0, 0]
click at [198, 76] on link "Grading Events" at bounding box center [209, 78] width 62 height 10
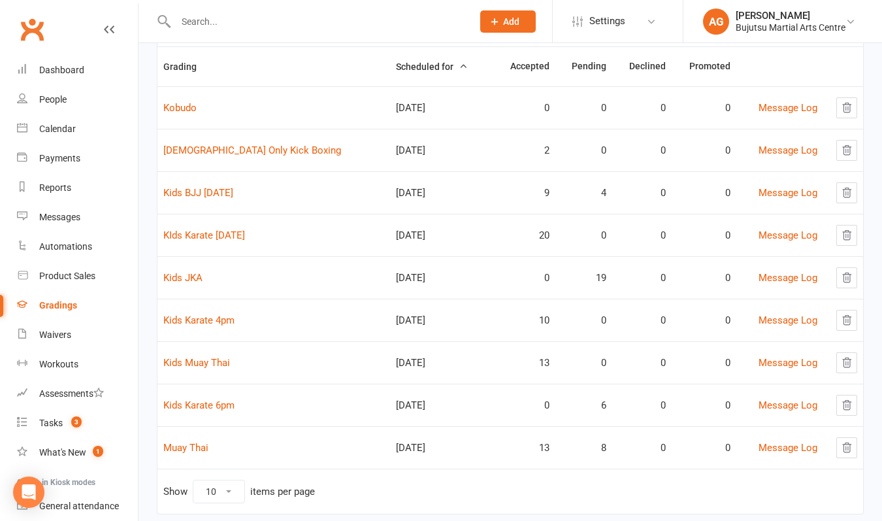
scroll to position [132, 0]
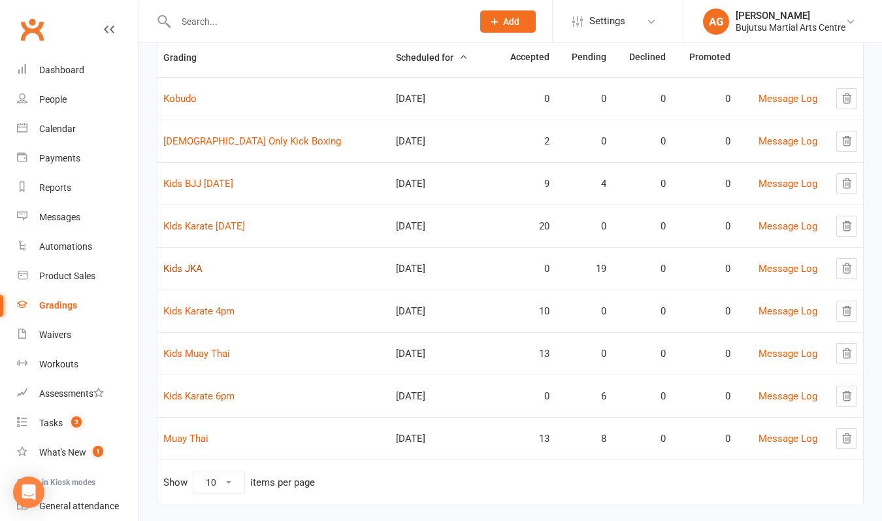
click at [185, 268] on link "Kids JKA" at bounding box center [182, 269] width 39 height 12
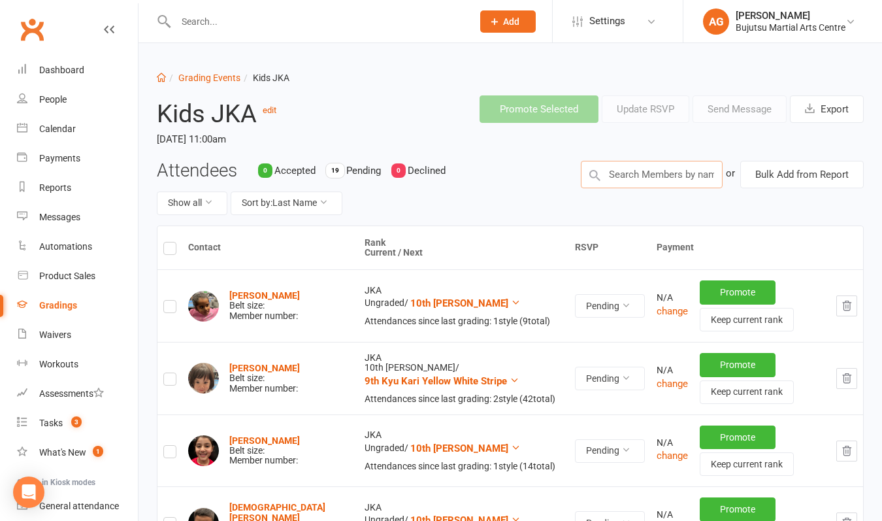
click at [625, 172] on input "text" at bounding box center [652, 174] width 142 height 27
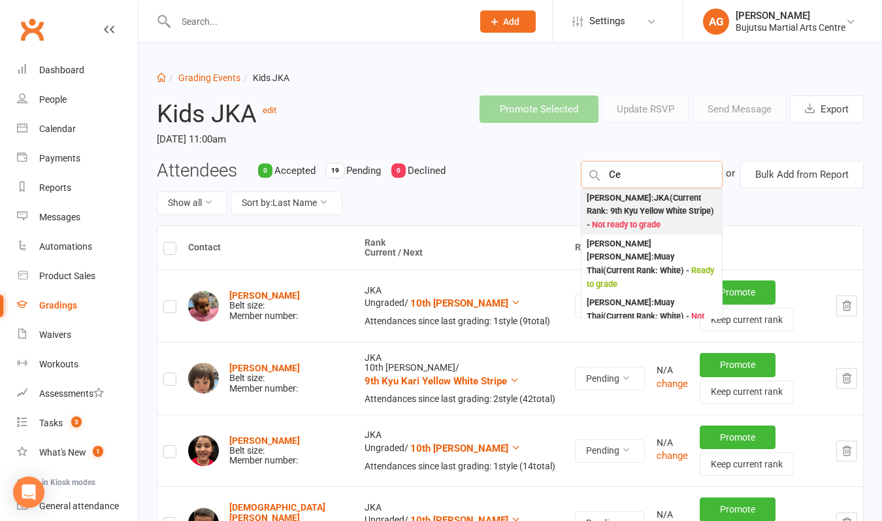
type input "e"
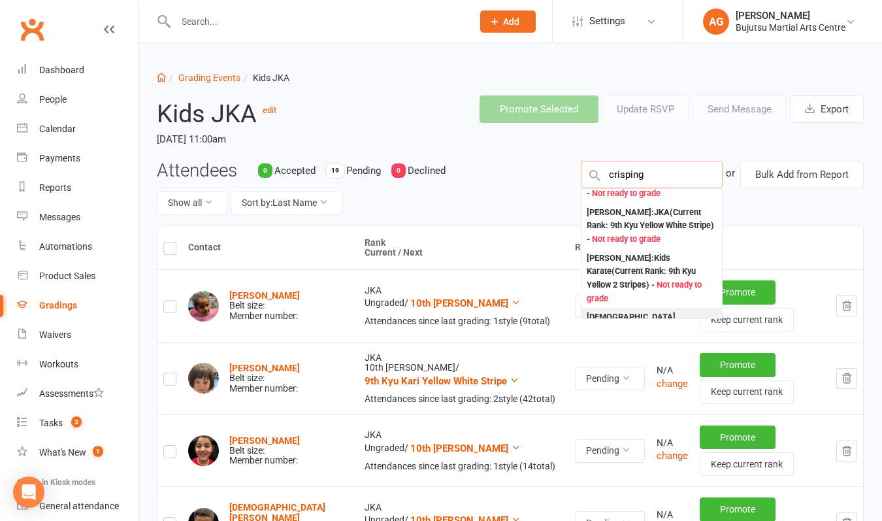
scroll to position [73, 0]
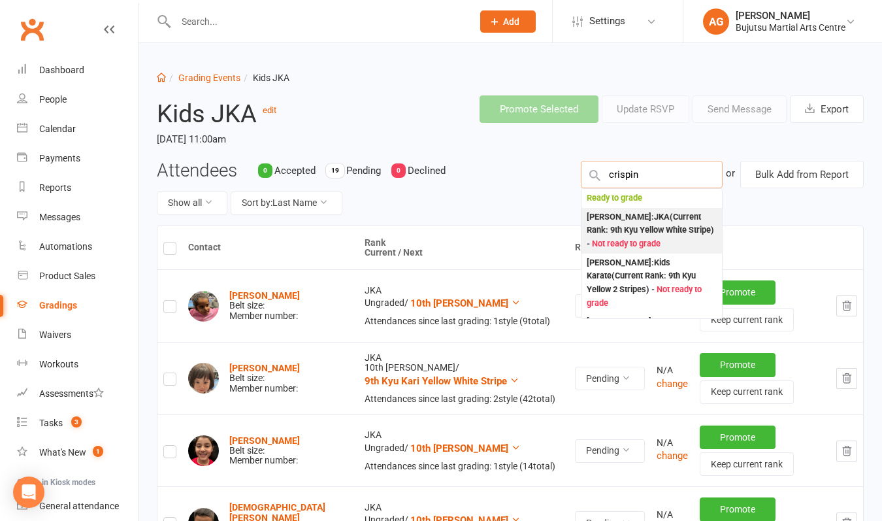
type input "[PERSON_NAME]"
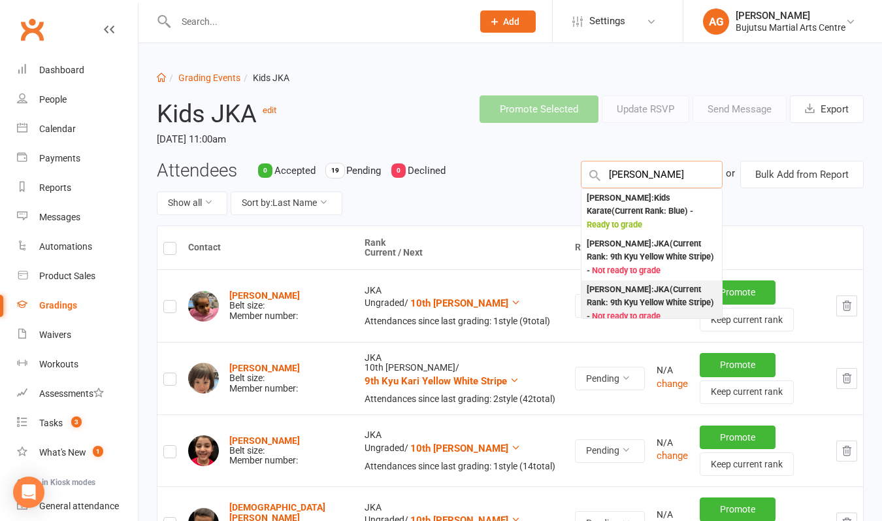
scroll to position [0, 0]
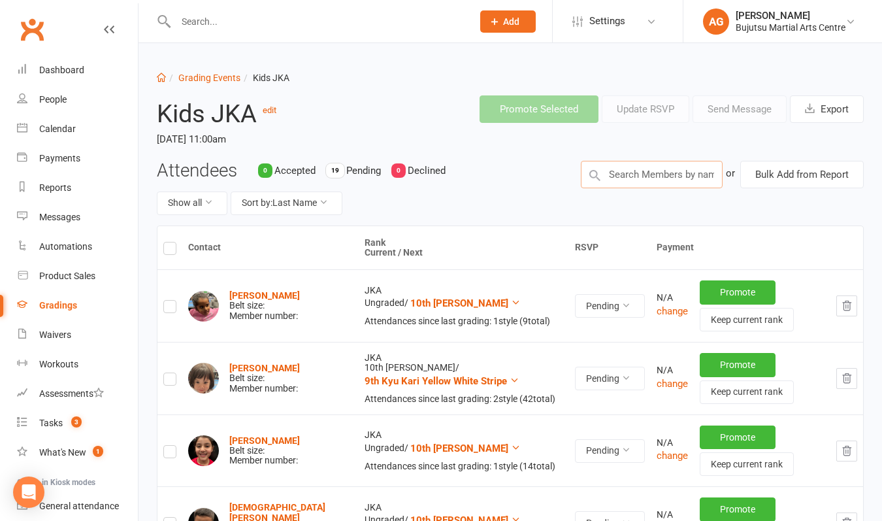
click at [653, 175] on input "text" at bounding box center [652, 174] width 142 height 27
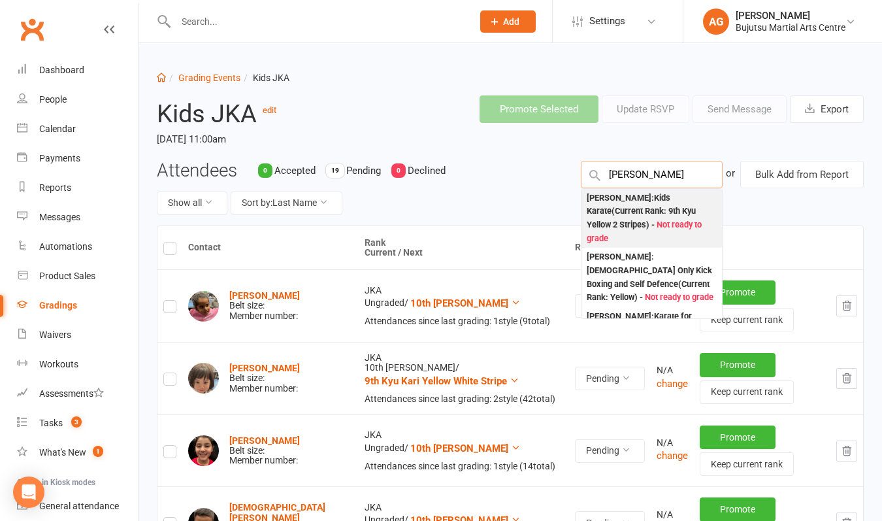
type input "[PERSON_NAME] crisping"
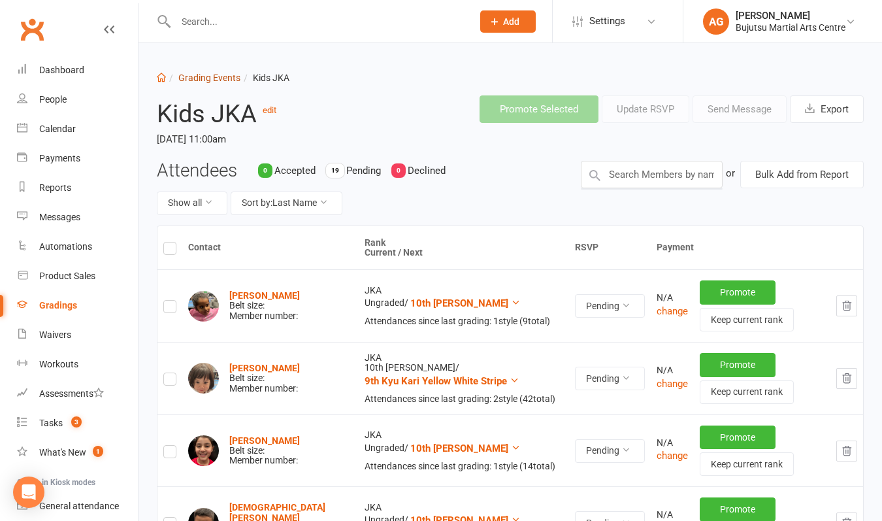
click at [202, 79] on link "Grading Events" at bounding box center [209, 78] width 62 height 10
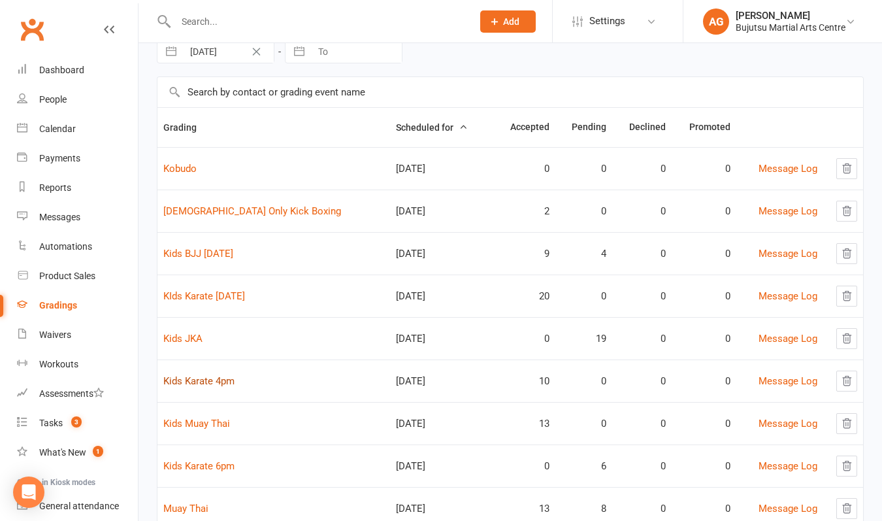
scroll to position [76, 0]
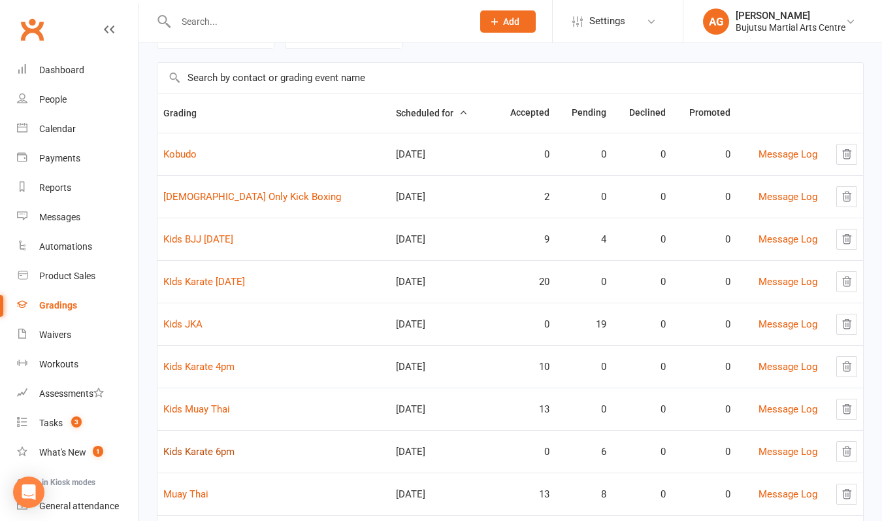
click at [207, 451] on link "Kids Karate 6pm" at bounding box center [198, 452] width 71 height 12
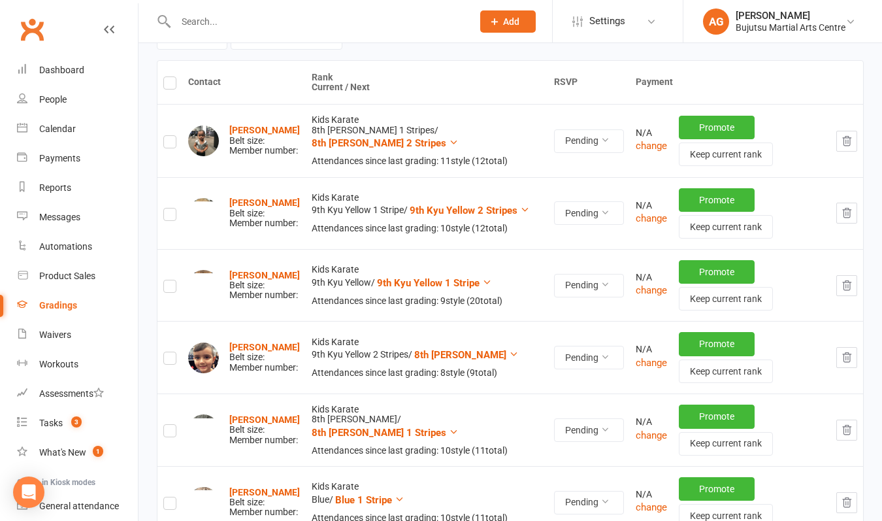
scroll to position [166, 0]
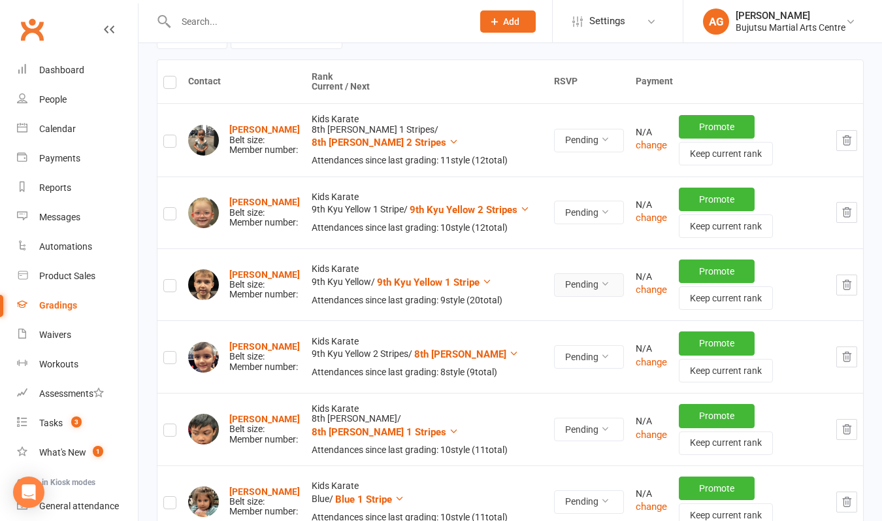
click at [562, 282] on button "Pending" at bounding box center [589, 285] width 70 height 24
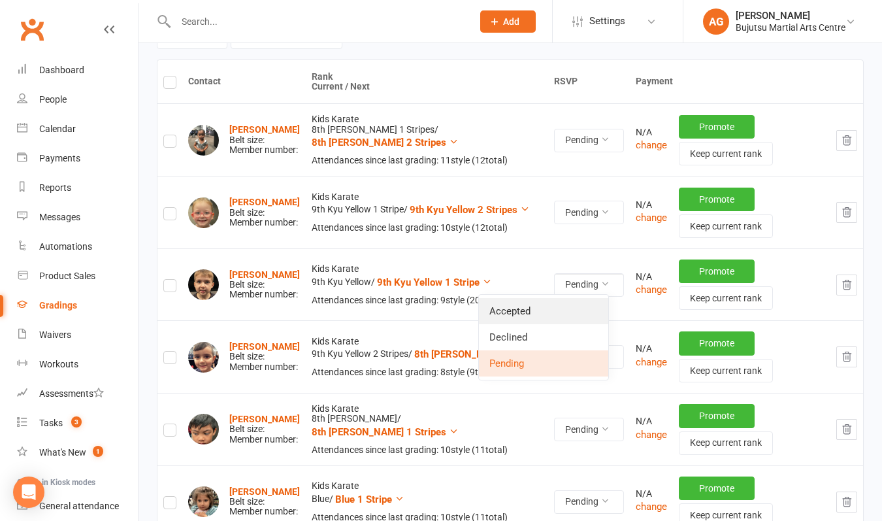
click at [540, 309] on link "Accepted" at bounding box center [543, 311] width 129 height 26
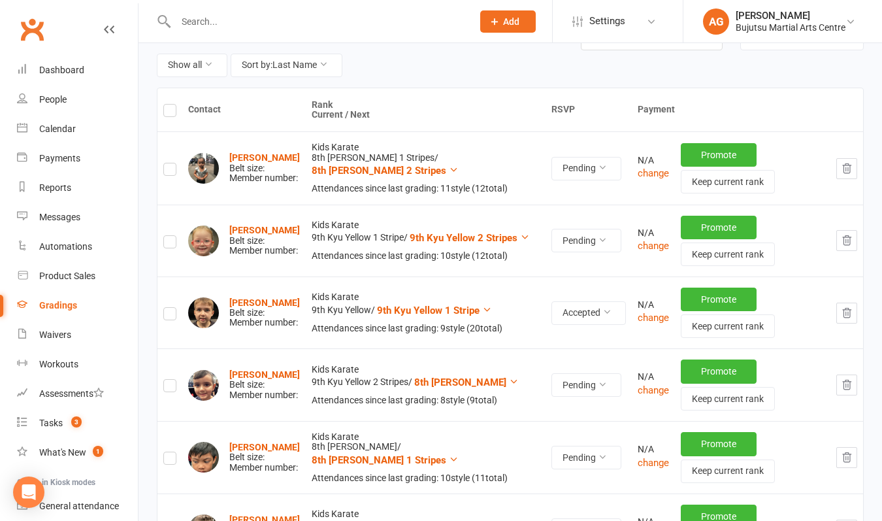
scroll to position [118, 0]
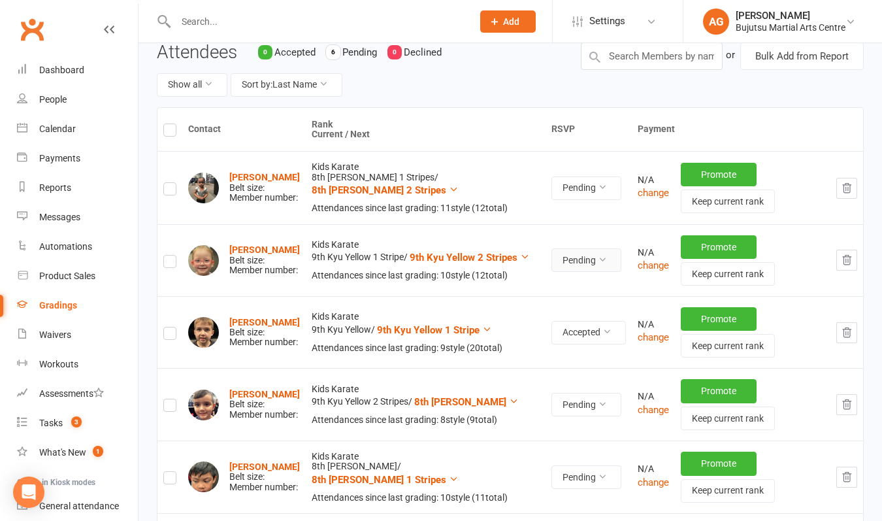
click at [566, 257] on button "Pending" at bounding box center [586, 260] width 70 height 24
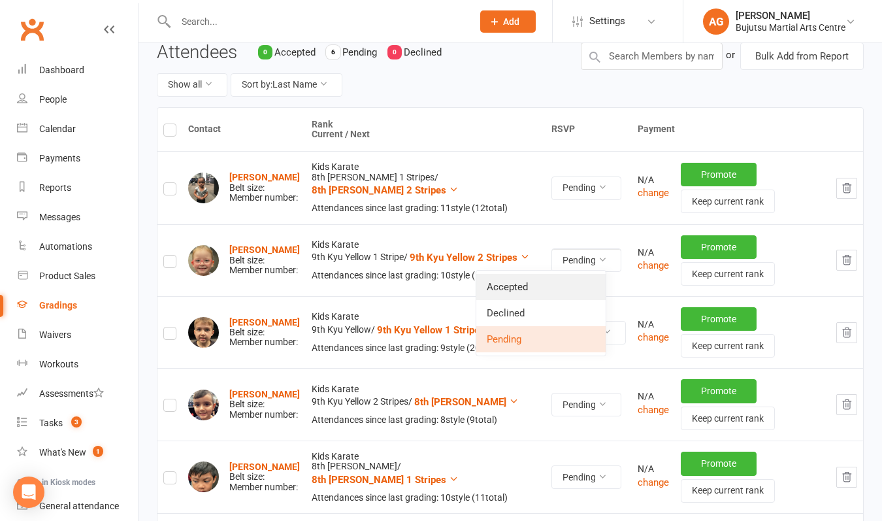
click at [542, 285] on link "Accepted" at bounding box center [540, 287] width 129 height 26
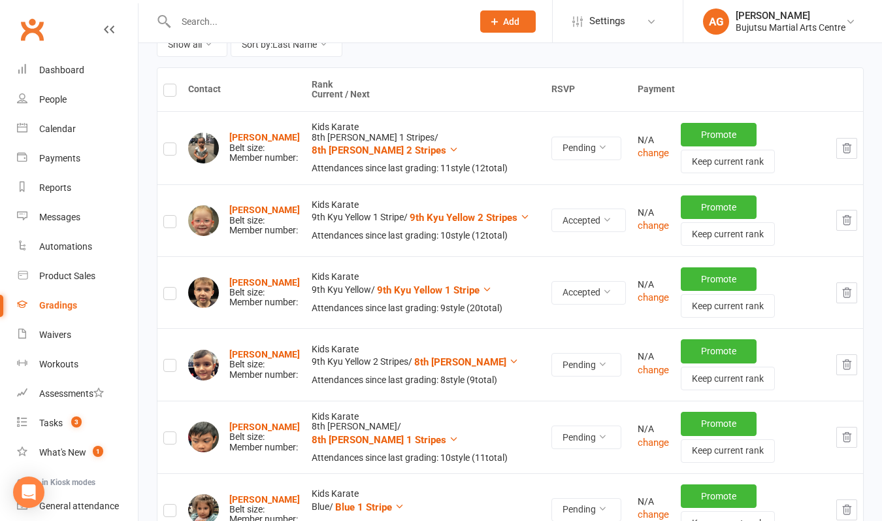
scroll to position [157, 0]
click at [559, 366] on button "Pending" at bounding box center [586, 365] width 70 height 24
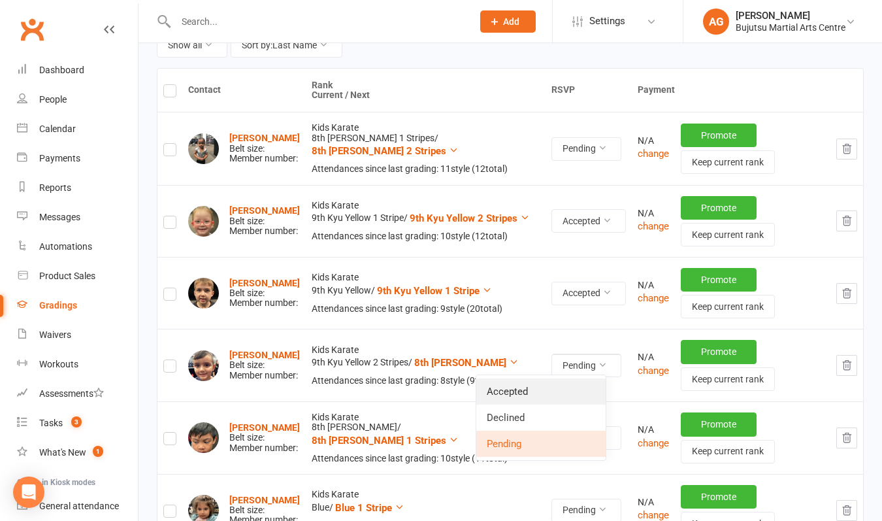
click at [538, 389] on link "Accepted" at bounding box center [540, 391] width 129 height 26
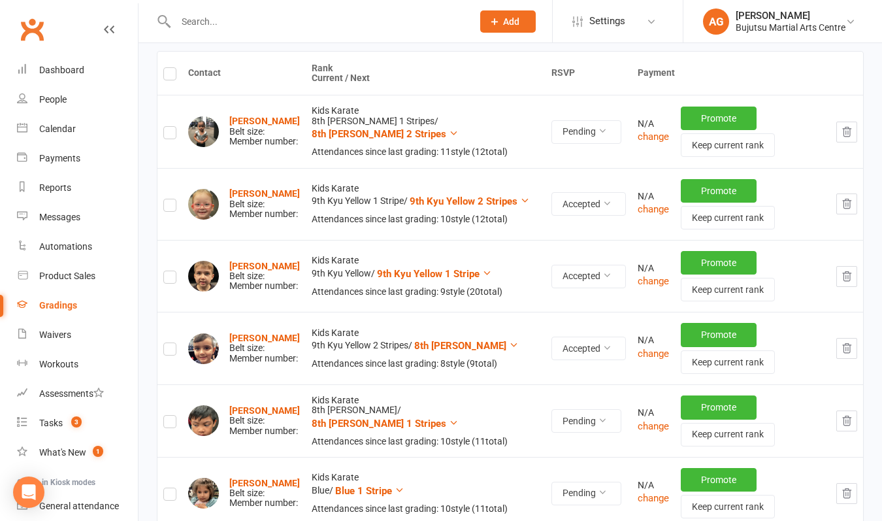
scroll to position [191, 0]
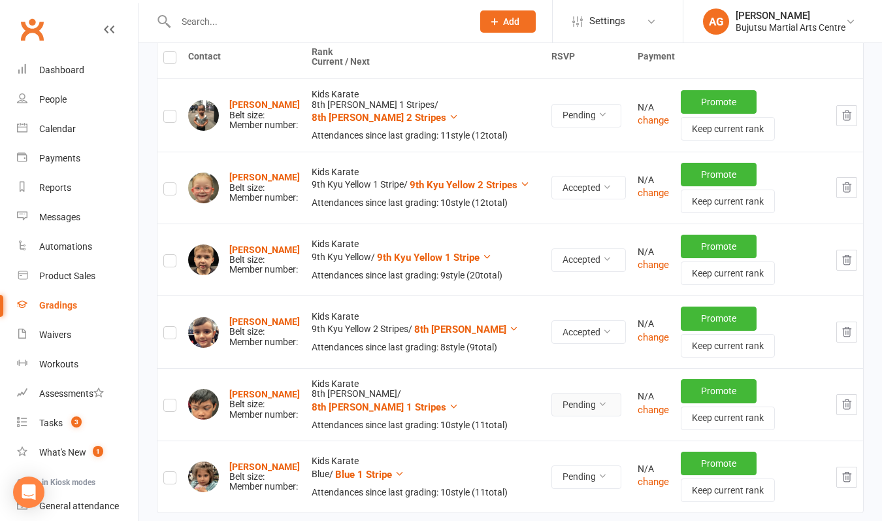
click at [559, 404] on button "Pending" at bounding box center [586, 405] width 70 height 24
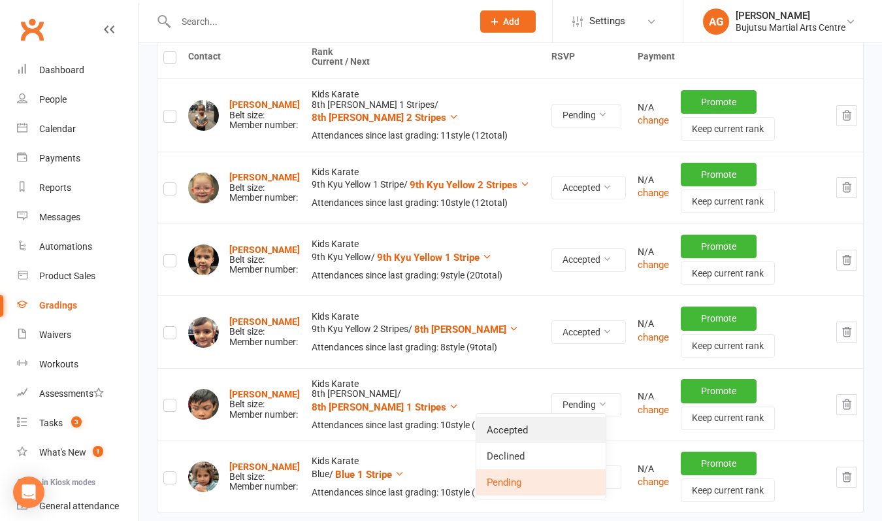
click at [541, 438] on link "Accepted" at bounding box center [540, 430] width 129 height 26
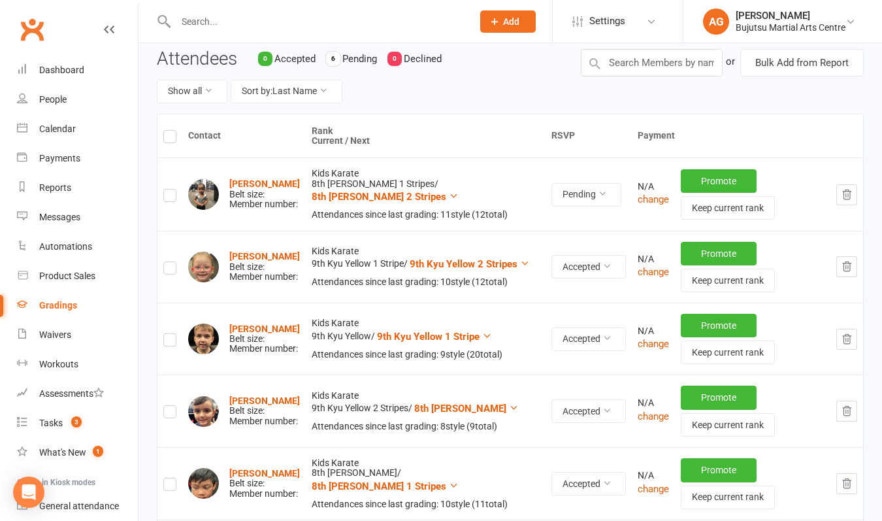
scroll to position [110, 0]
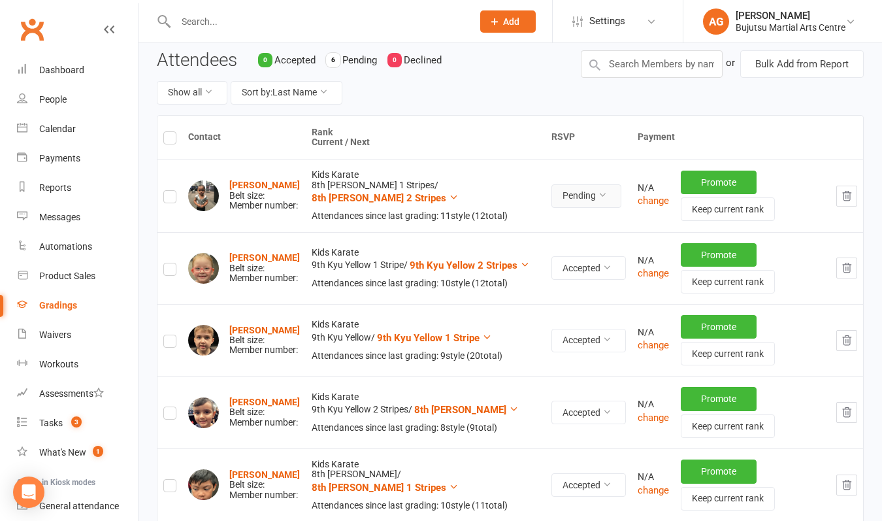
click at [563, 195] on button "Pending" at bounding box center [586, 196] width 70 height 24
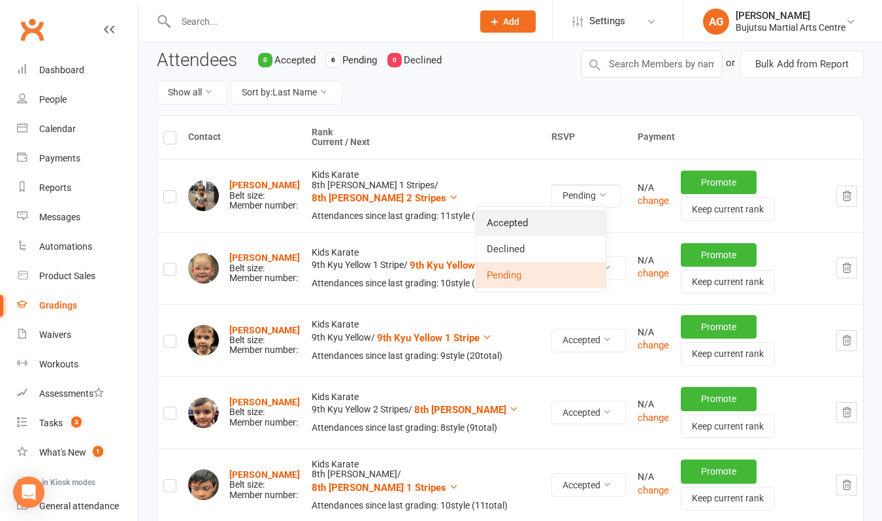
click at [547, 218] on link "Accepted" at bounding box center [540, 223] width 129 height 26
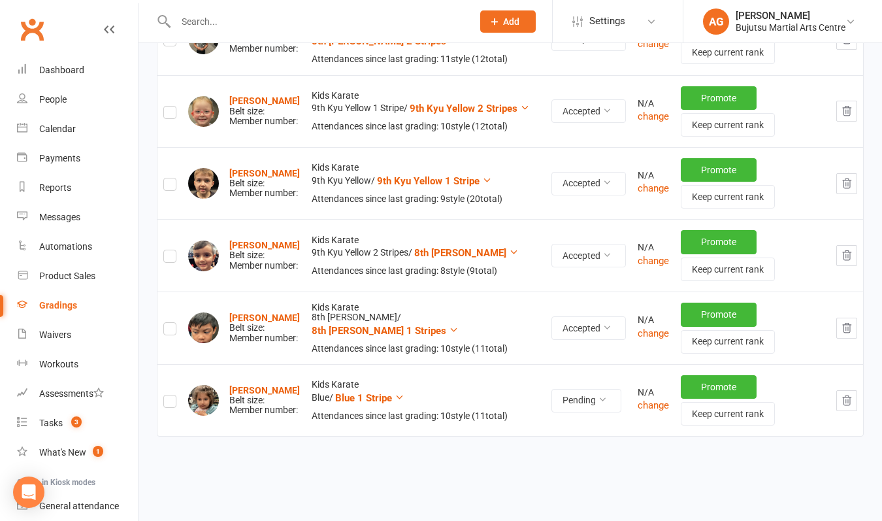
scroll to position [264, 0]
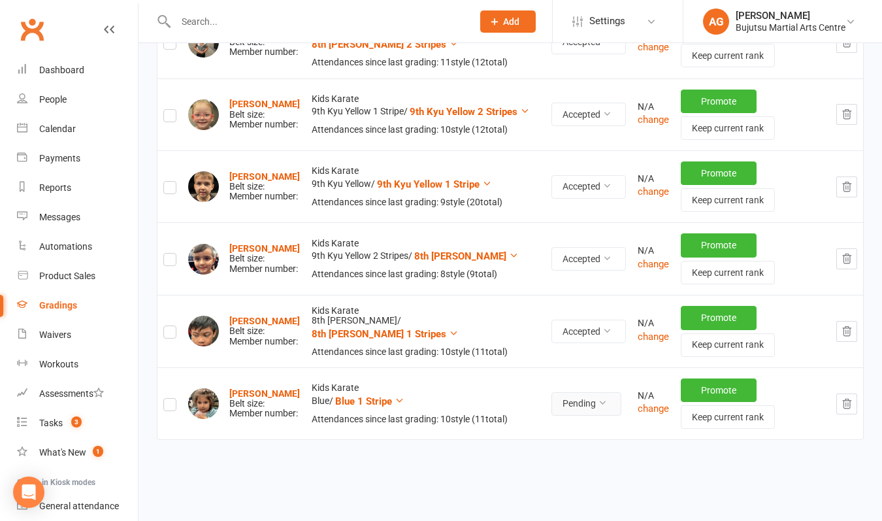
click at [564, 404] on button "Pending" at bounding box center [586, 404] width 70 height 24
click at [546, 425] on link "Accepted" at bounding box center [540, 428] width 129 height 26
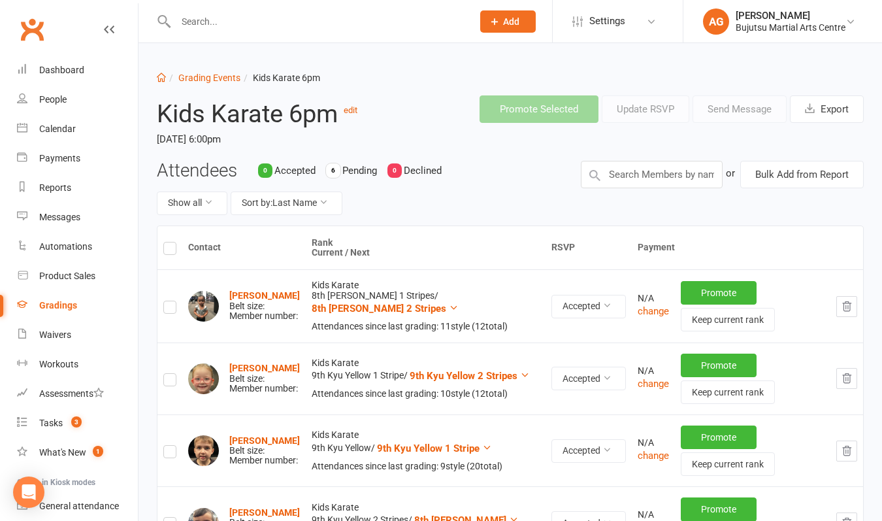
scroll to position [0, 0]
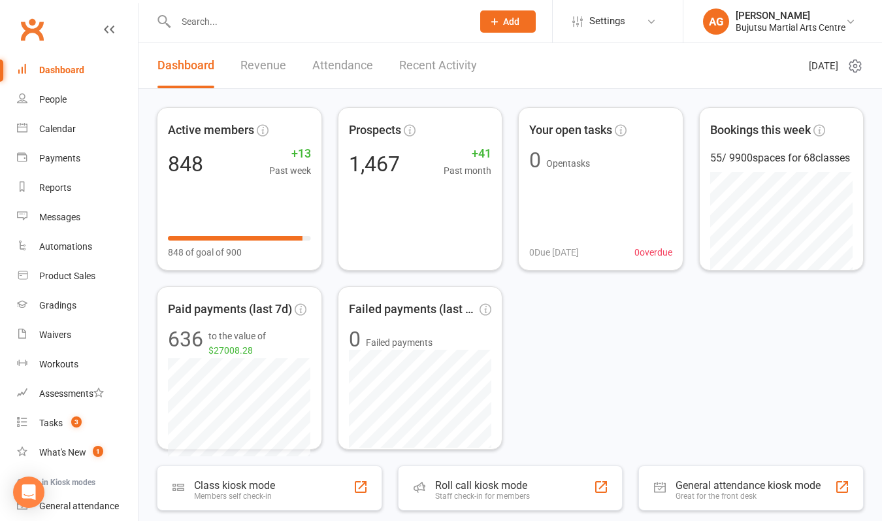
click at [279, 27] on input "text" at bounding box center [317, 21] width 291 height 18
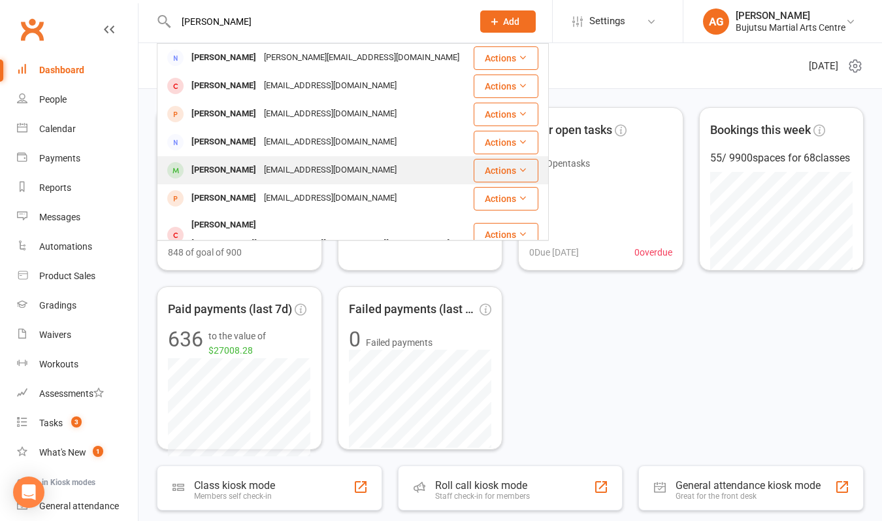
type input "[PERSON_NAME]"
click at [252, 172] on div "[PERSON_NAME]" at bounding box center [223, 170] width 73 height 19
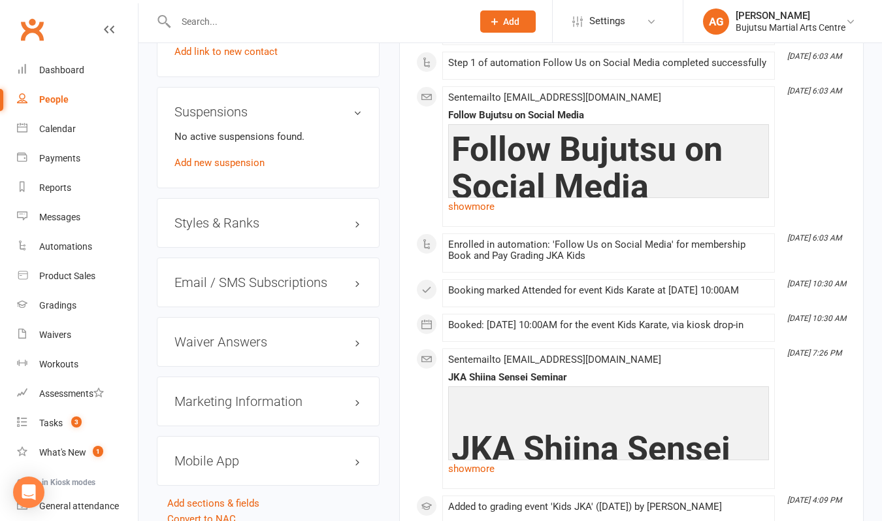
scroll to position [1250, 0]
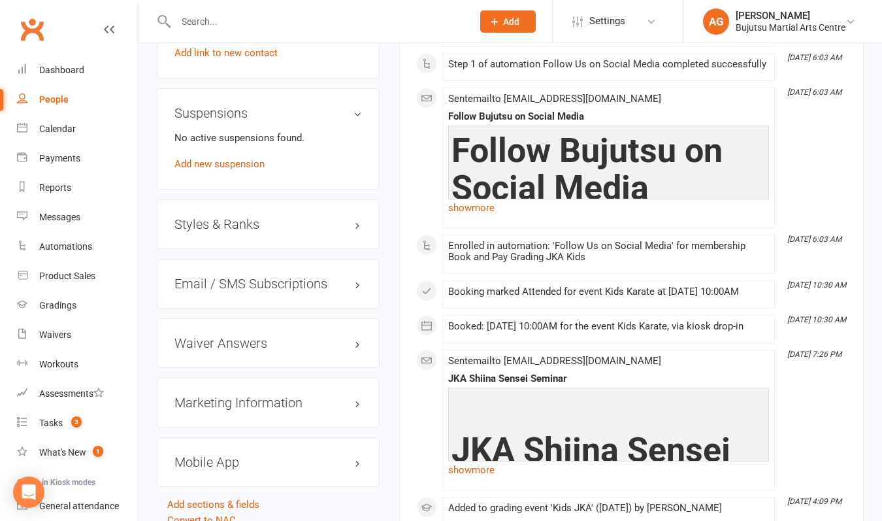
click at [221, 231] on h3 "Styles & Ranks" at bounding box center [267, 224] width 187 height 14
